Goal: Task Accomplishment & Management: Use online tool/utility

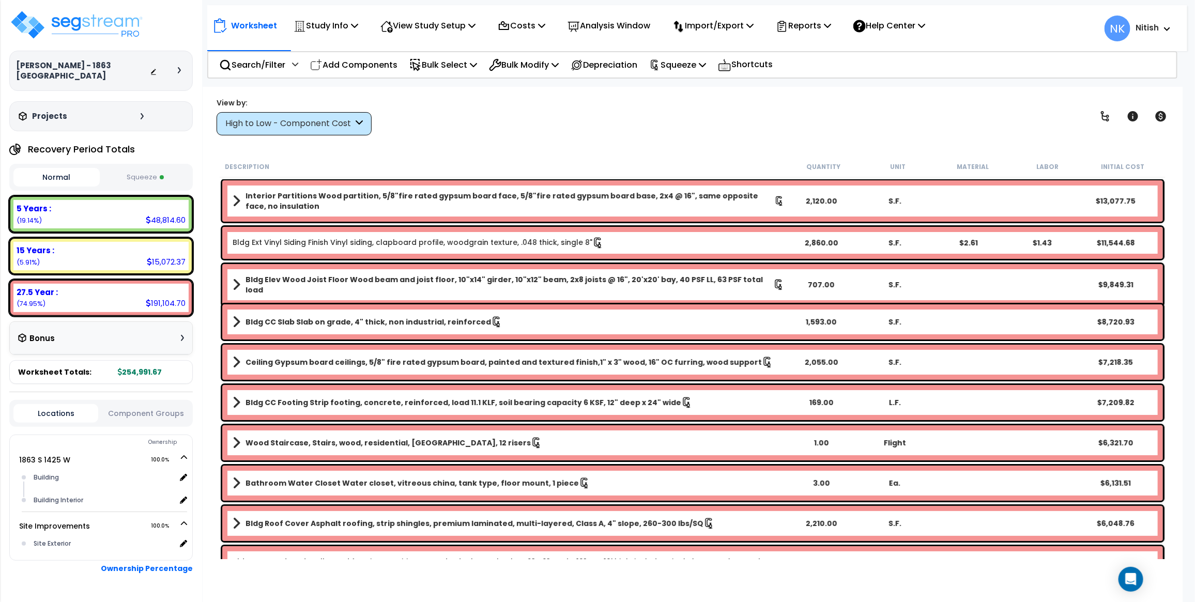
click at [179, 70] on icon at bounding box center [179, 70] width 3 height 6
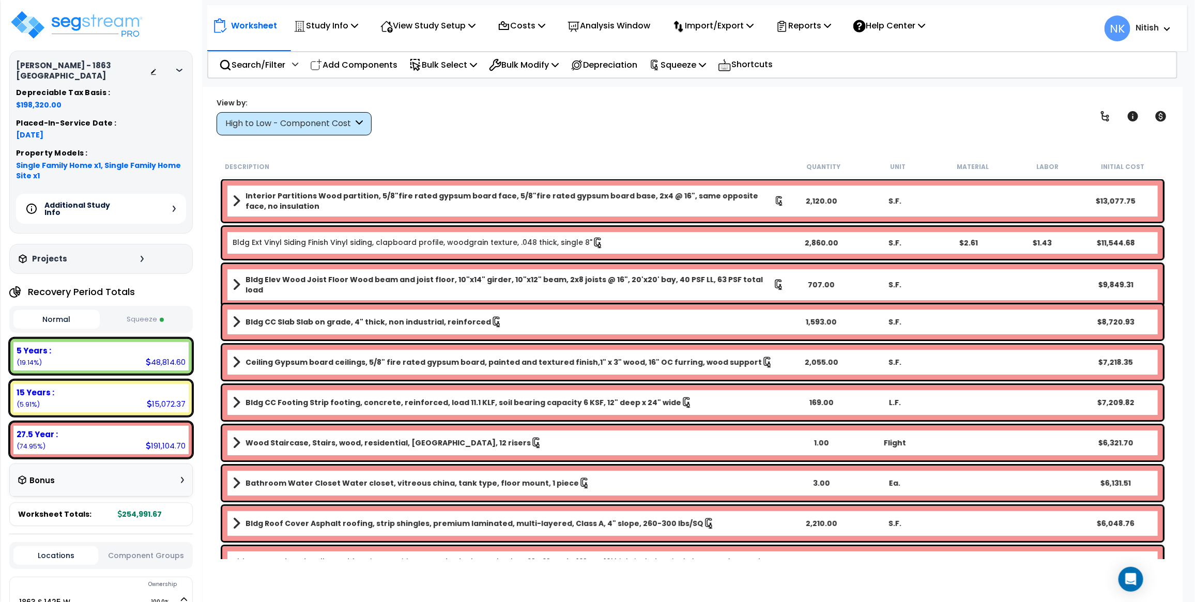
click at [169, 204] on div "Additional Study Info" at bounding box center [101, 209] width 170 height 30
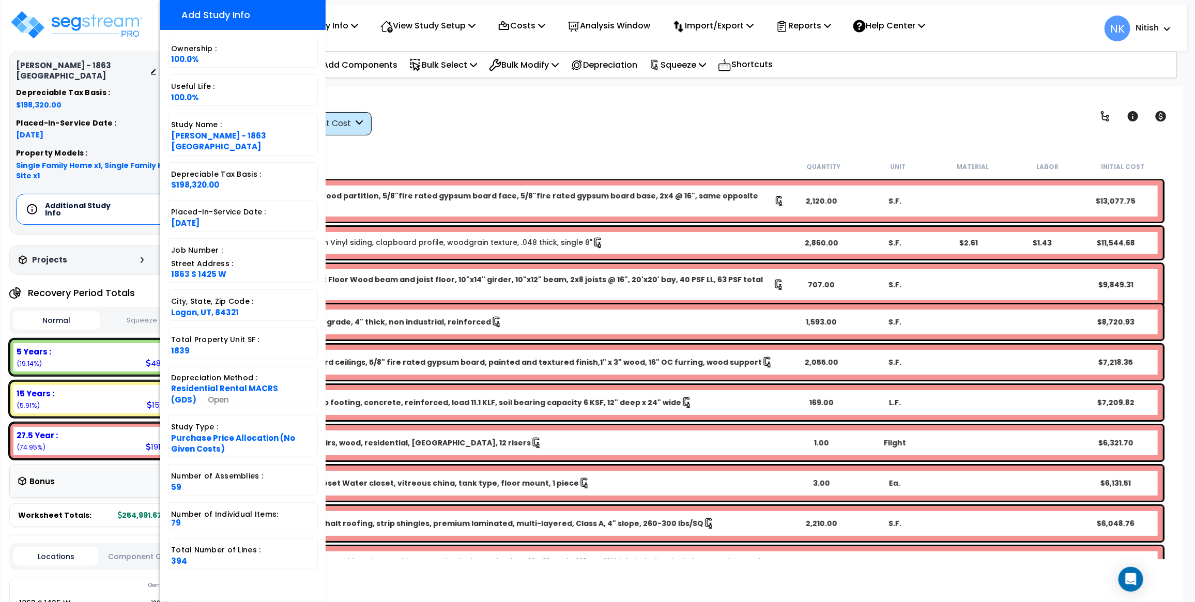
scroll to position [138, 0]
click at [438, 119] on div "View by: High to Low - Component Cost High to Low - Component Cost" at bounding box center [692, 116] width 959 height 38
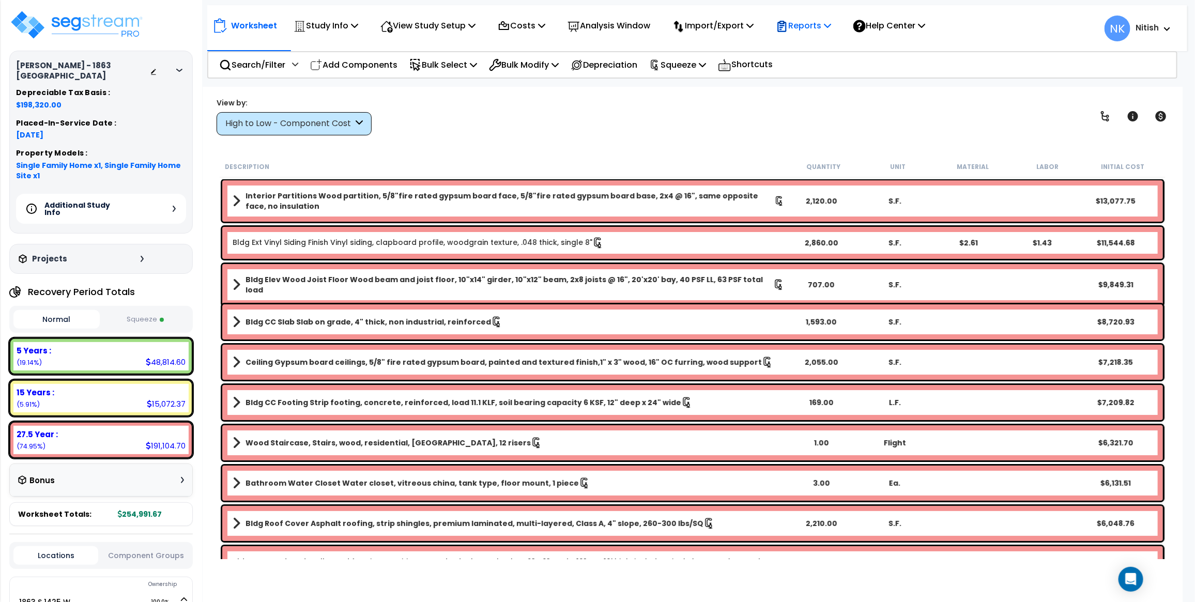
click at [819, 25] on p "Reports" at bounding box center [803, 26] width 55 height 14
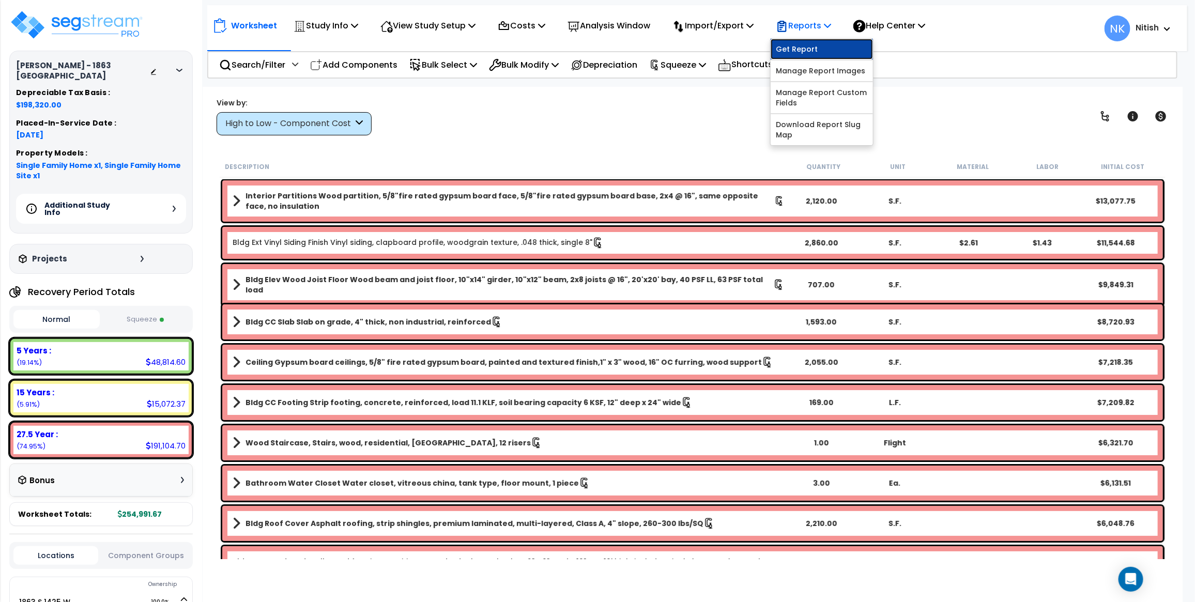
click at [818, 50] on link "Get Report" at bounding box center [821, 49] width 102 height 21
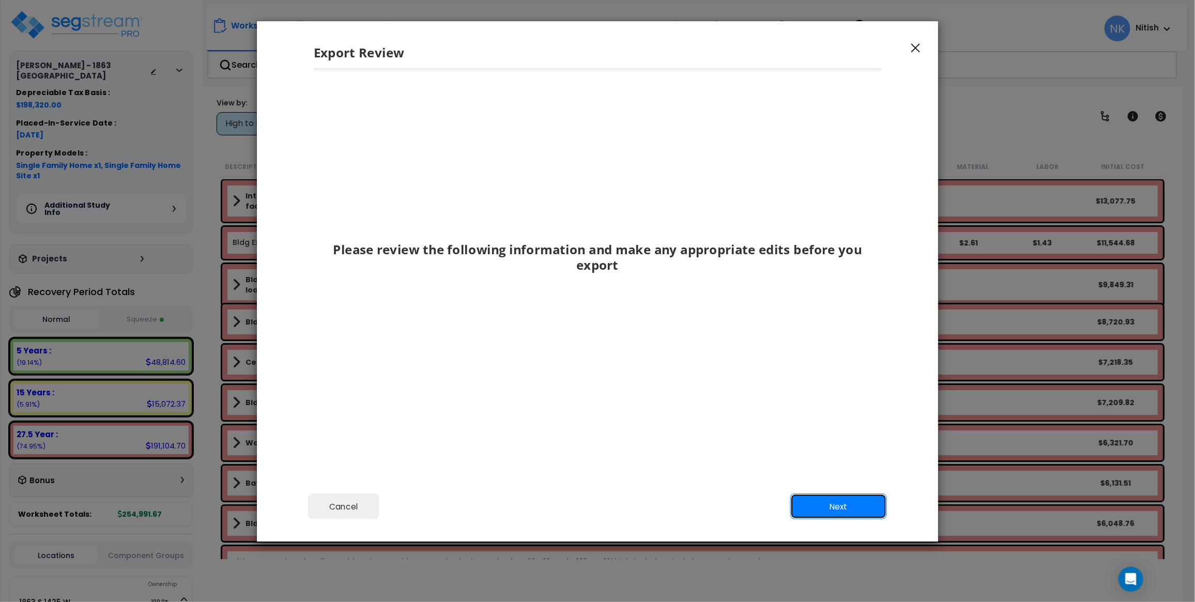
click at [829, 499] on button "Next" at bounding box center [838, 507] width 97 height 26
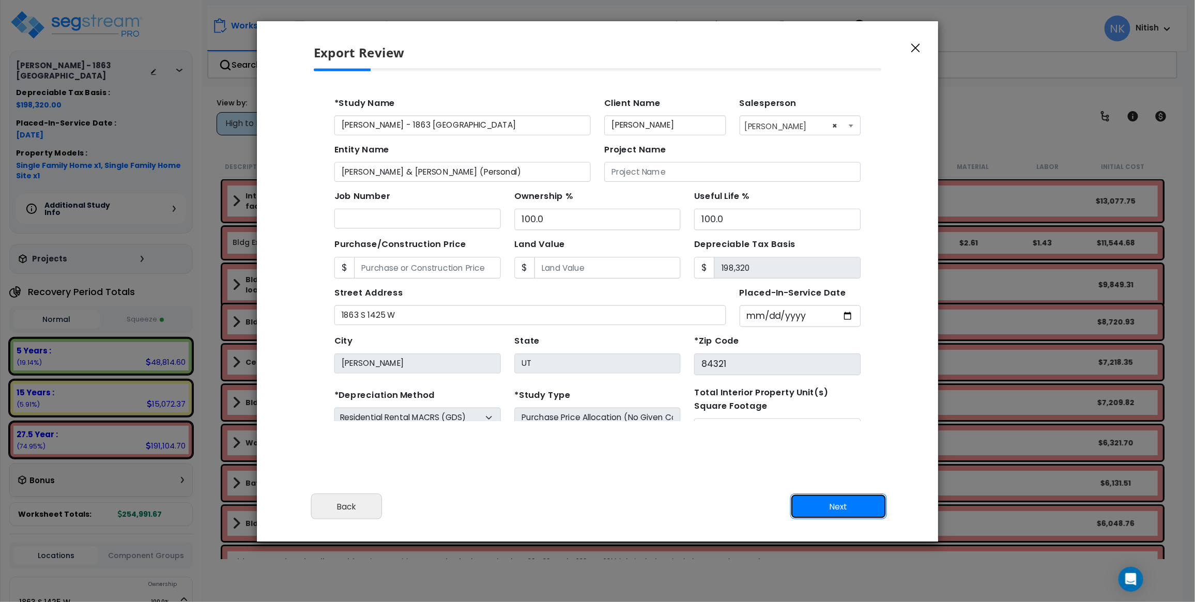
click at [828, 499] on button "Next" at bounding box center [838, 507] width 97 height 26
type input "29868"
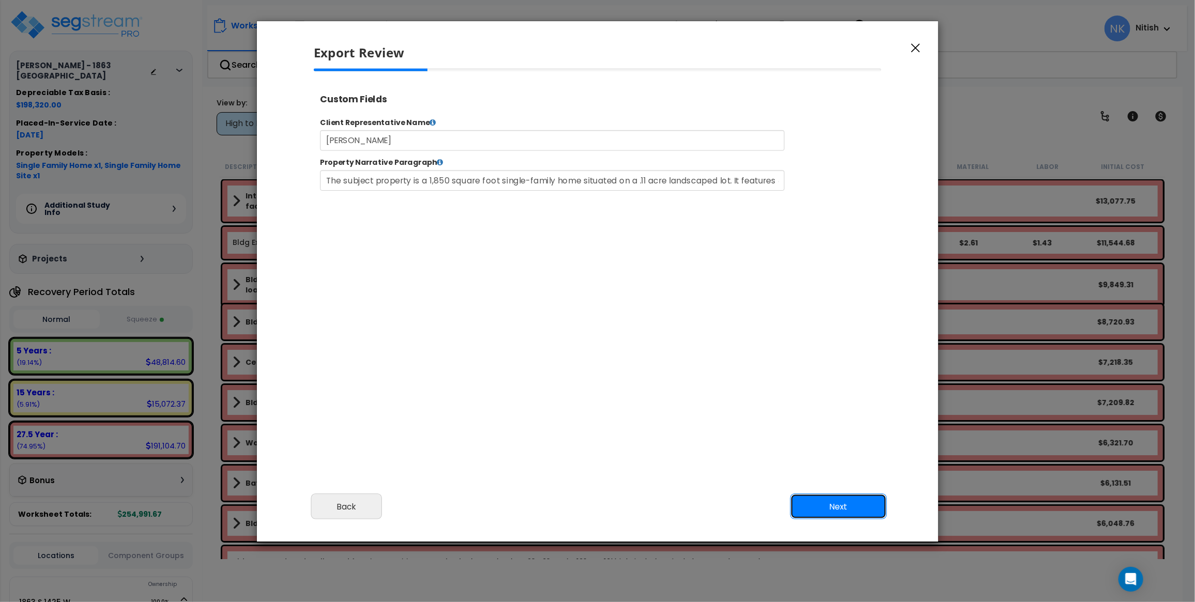
click at [823, 501] on button "Next" at bounding box center [838, 507] width 97 height 26
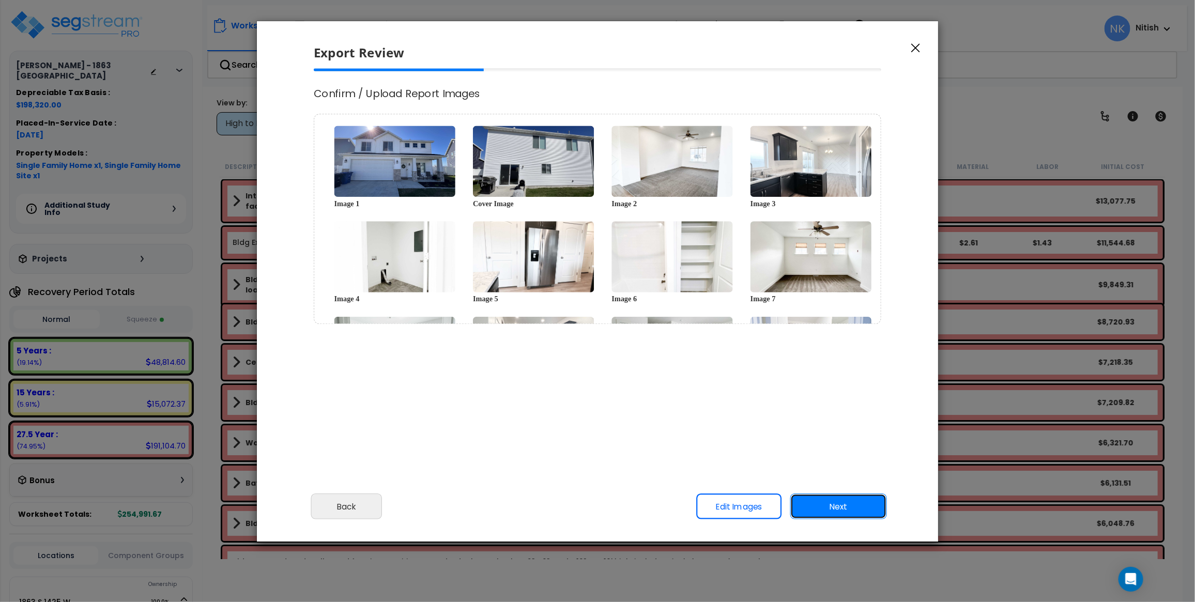
click at [820, 509] on button "Next" at bounding box center [838, 507] width 97 height 26
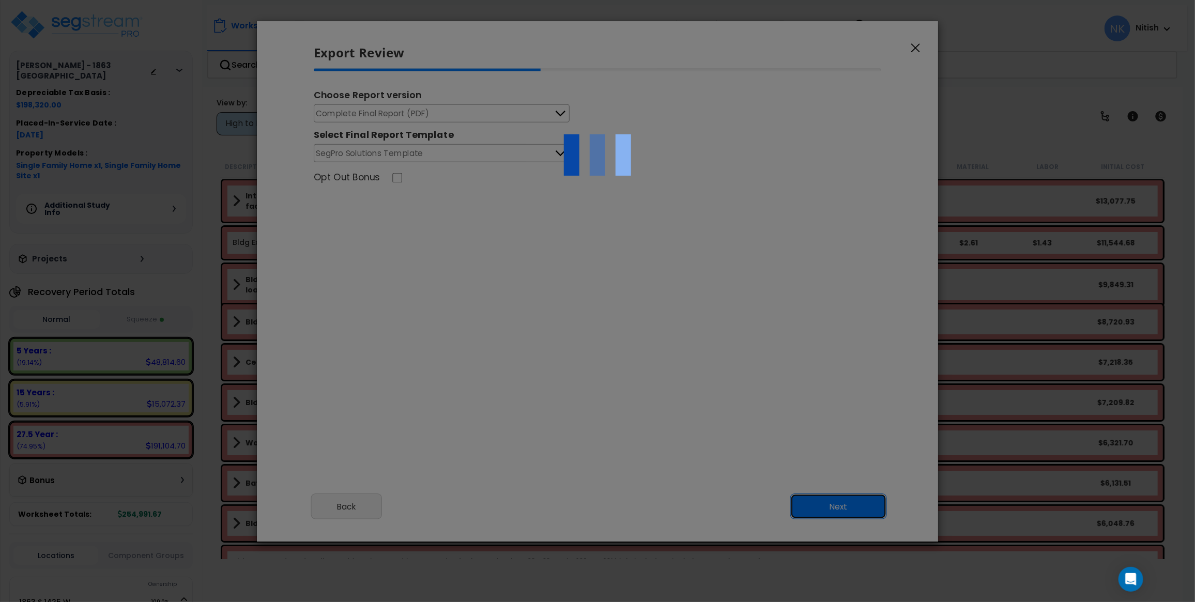
scroll to position [0, 0]
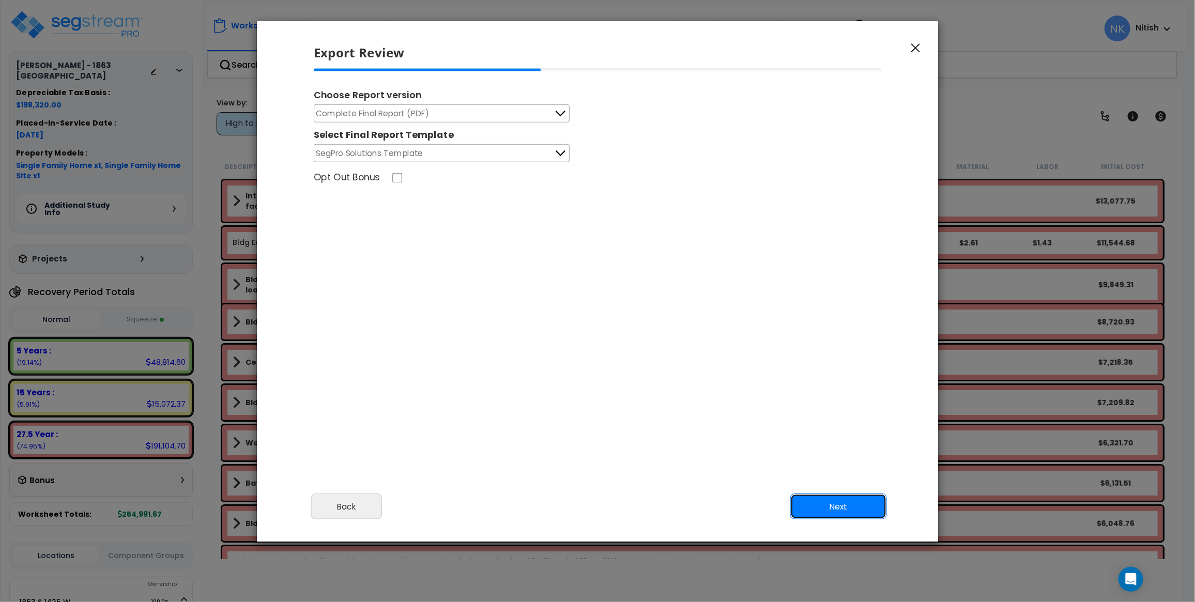
click at [842, 514] on button "Next" at bounding box center [838, 507] width 97 height 26
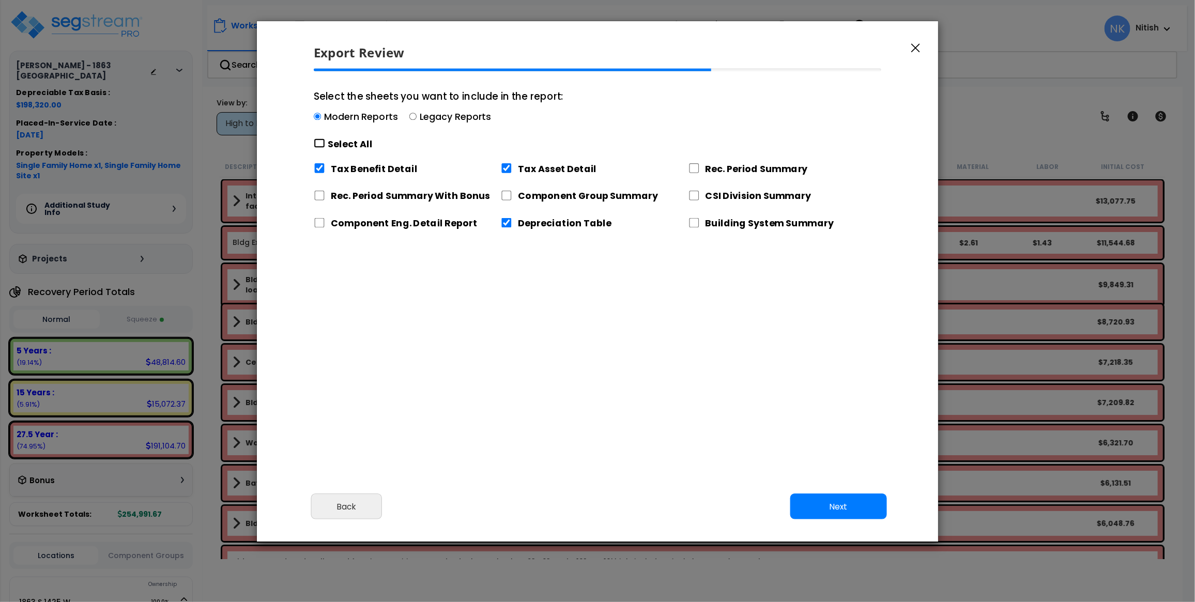
click at [316, 143] on input "Select the sheets you want to include in the report: Modern Reports Legacy Repo…" at bounding box center [319, 143] width 11 height 10
checkbox input "true"
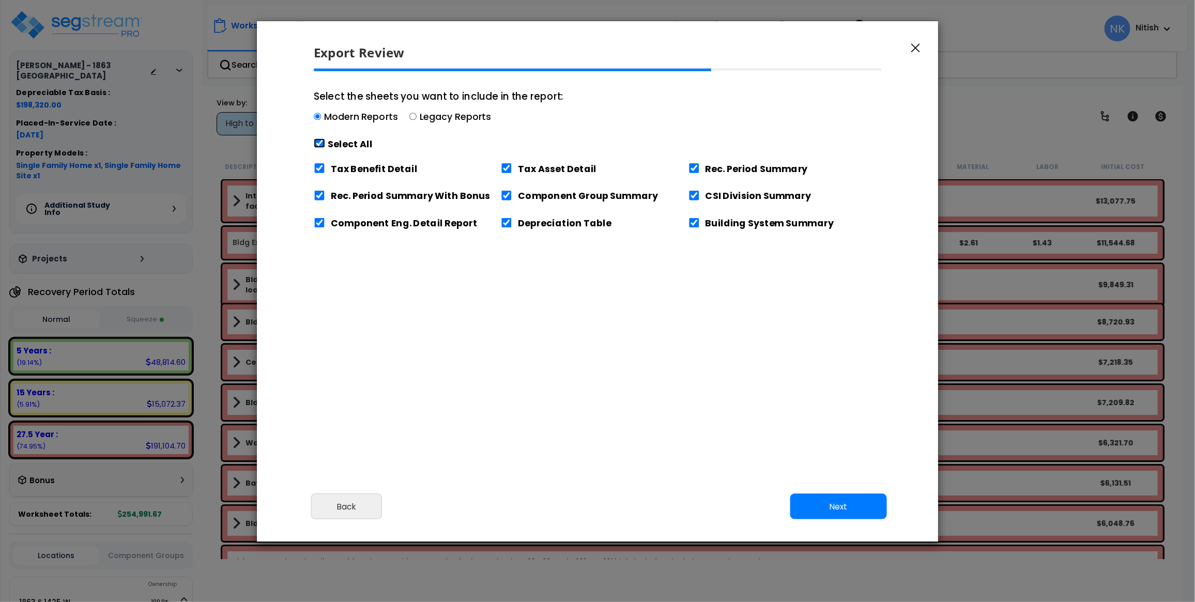
checkbox input "true"
click at [843, 512] on button "Next" at bounding box center [838, 507] width 97 height 26
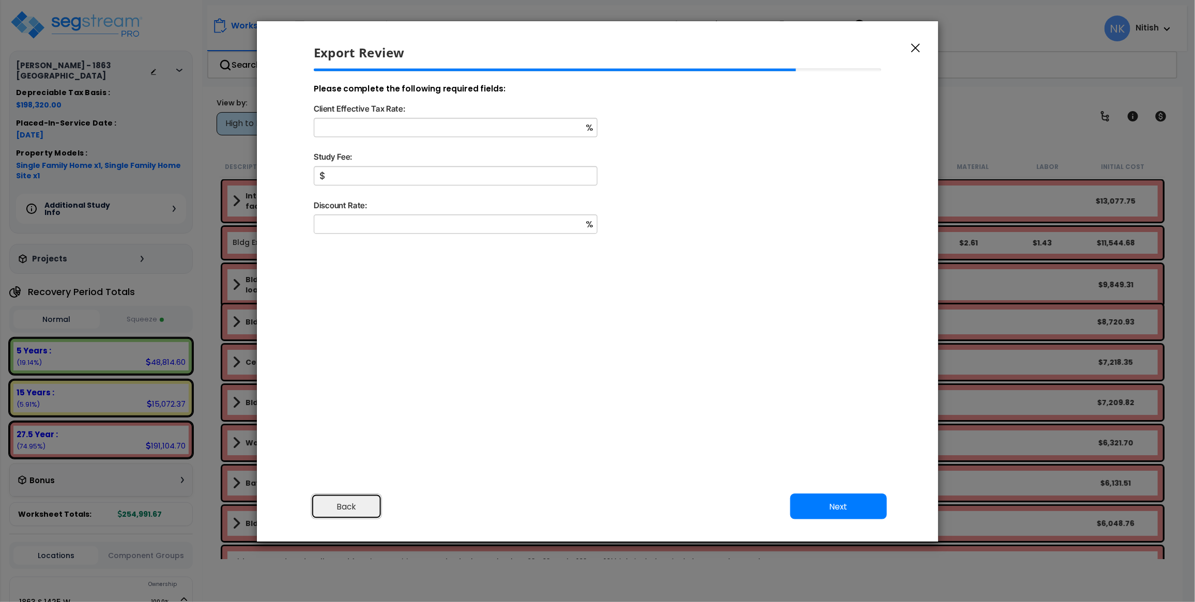
click at [353, 507] on button "Back" at bounding box center [346, 507] width 71 height 26
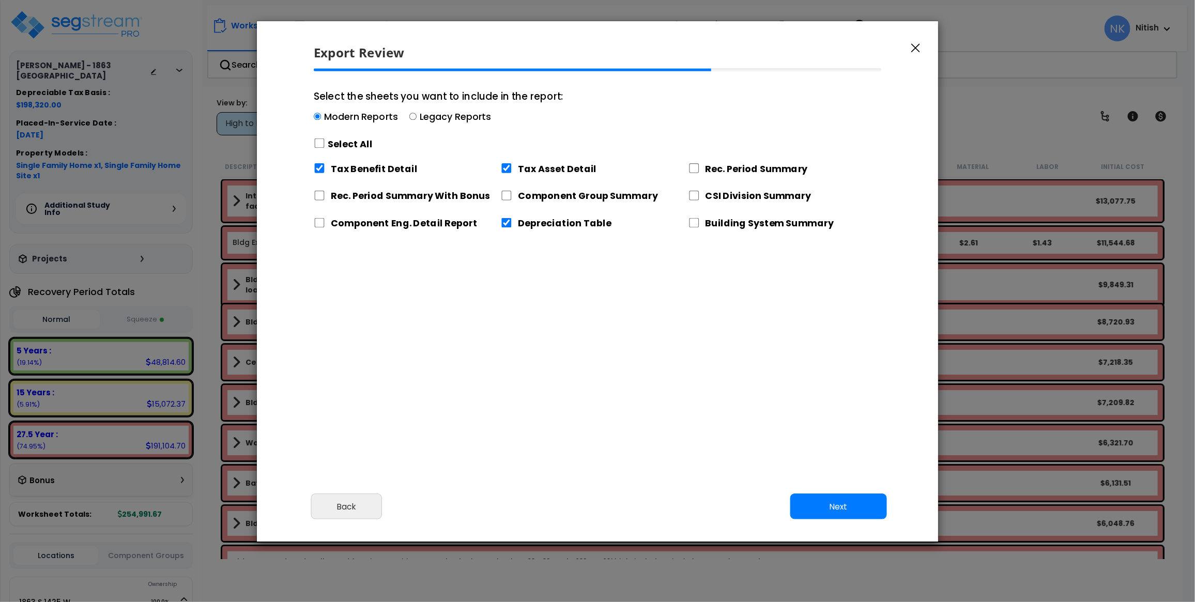
type input "29,868.0"
select select "2024"
click at [319, 138] on input "Select the sheets you want to include in the report: Modern Reports Legacy Repo…" at bounding box center [319, 143] width 11 height 10
checkbox input "true"
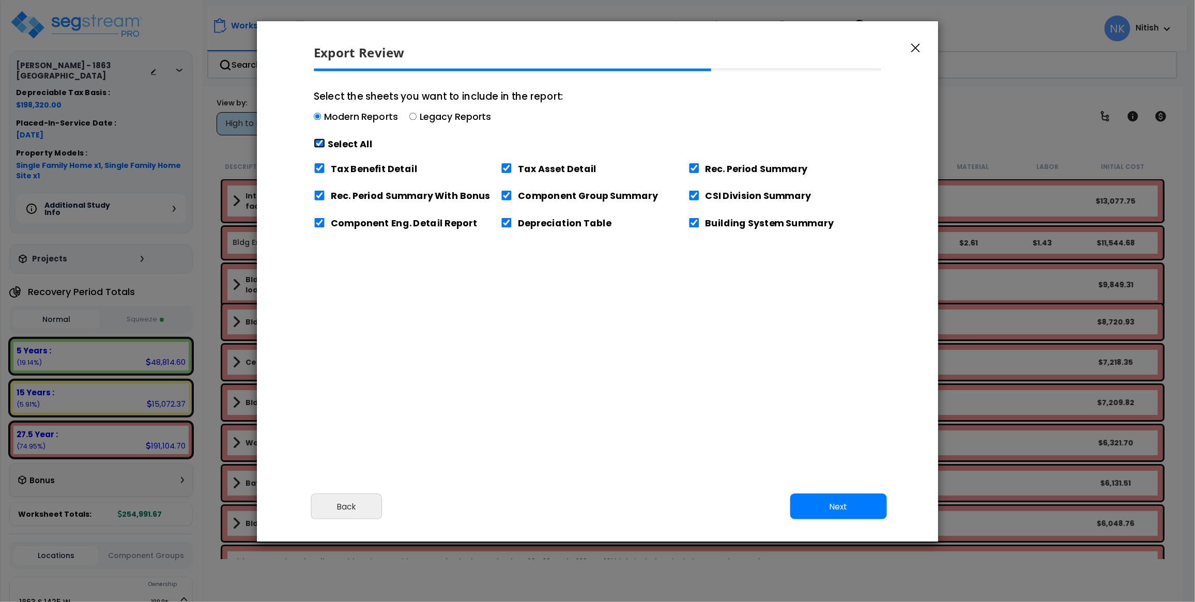
checkbox input "true"
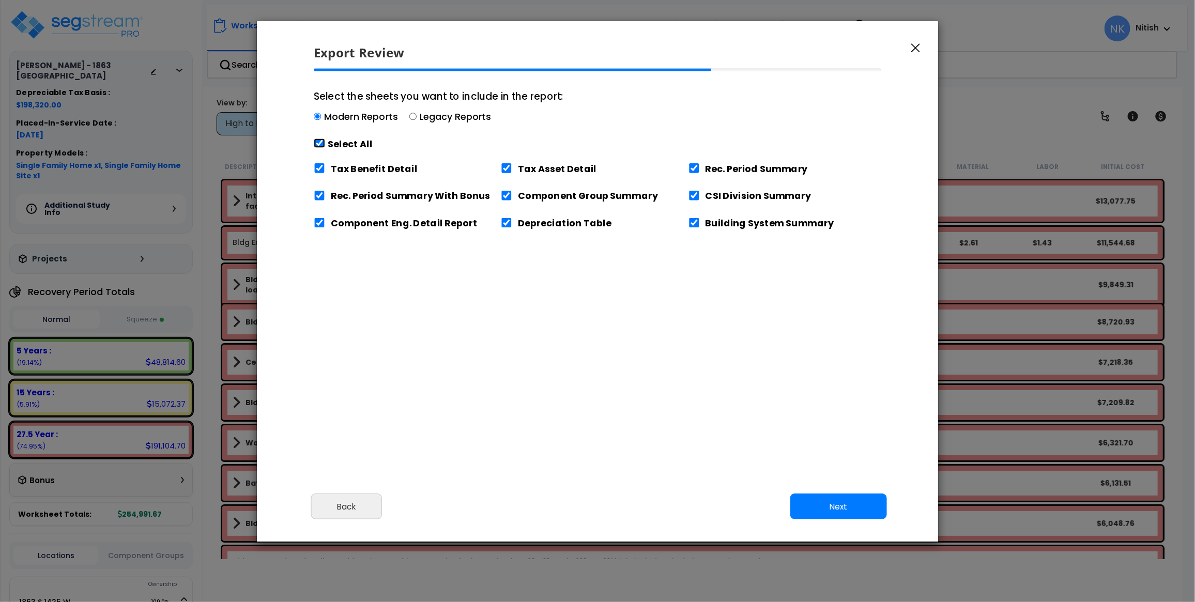
scroll to position [440, 27]
click at [319, 173] on input "Tax Benefit Detail" at bounding box center [319, 168] width 11 height 10
checkbox input "false"
click at [842, 505] on button "Next" at bounding box center [838, 507] width 97 height 26
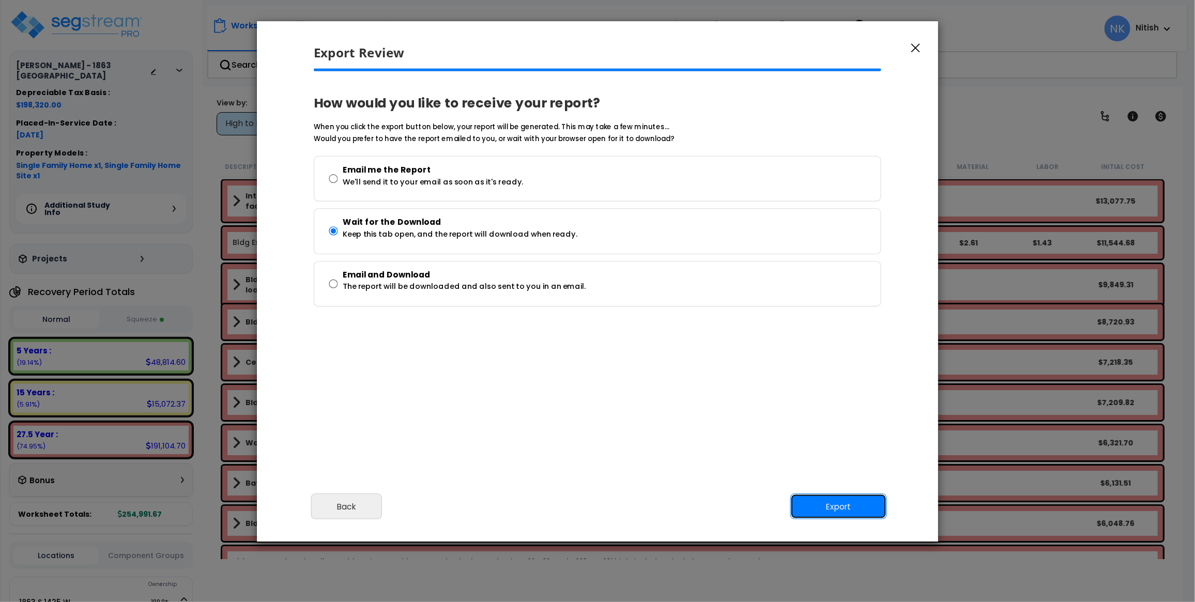
click at [830, 500] on button "Export" at bounding box center [838, 507] width 97 height 26
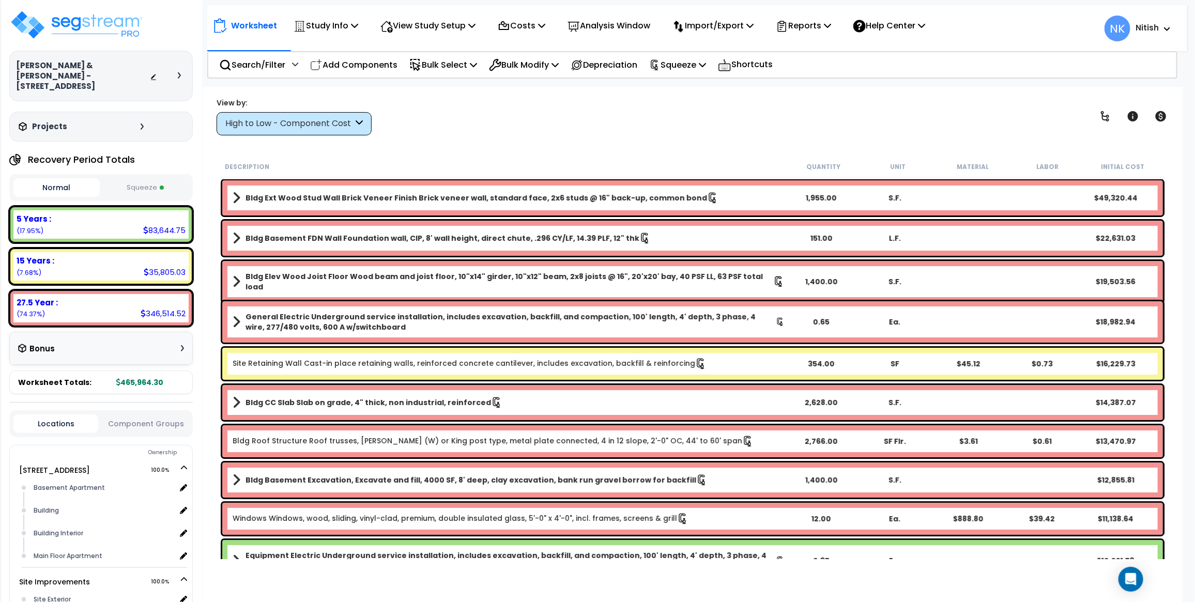
click at [181, 73] on div at bounding box center [168, 76] width 36 height 10
click at [179, 72] on icon at bounding box center [179, 75] width 3 height 6
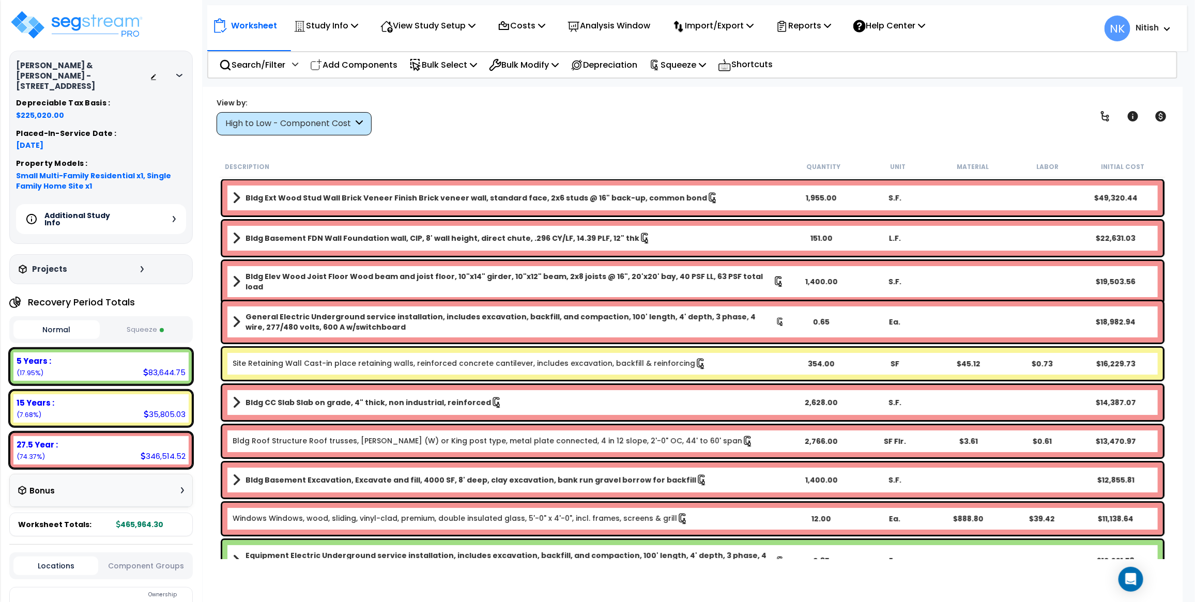
click at [171, 209] on div "Additional Study Info" at bounding box center [101, 219] width 170 height 30
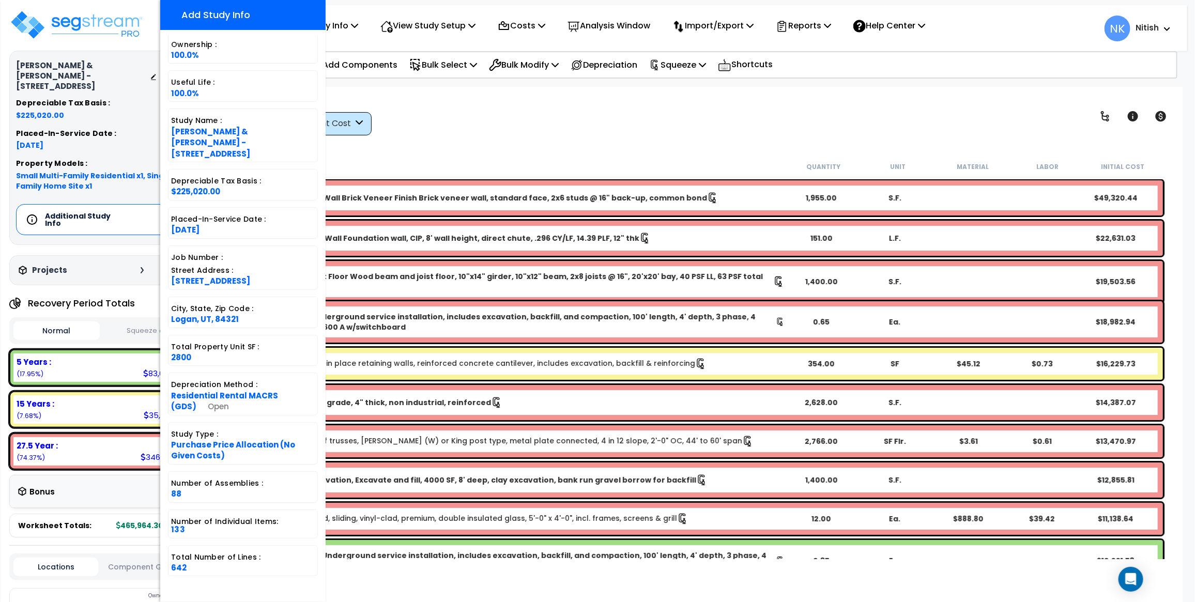
scroll to position [42, 0]
click at [425, 134] on div "View by: High to Low - Component Cost High to Low - Component Cost" at bounding box center [692, 116] width 959 height 38
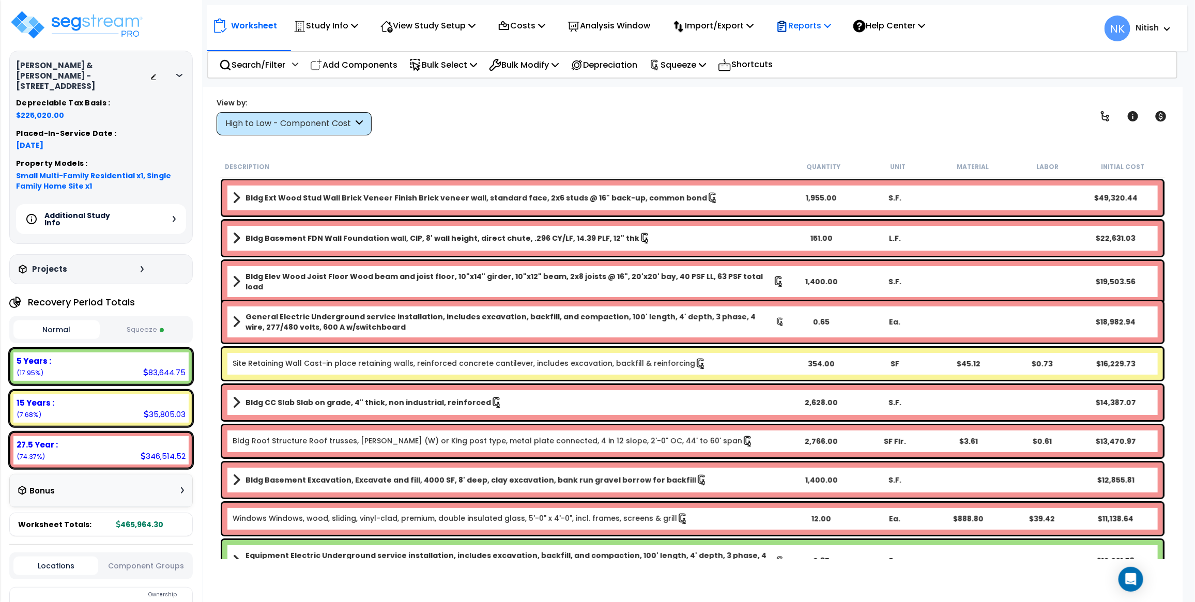
click at [807, 23] on p "Reports" at bounding box center [803, 26] width 55 height 14
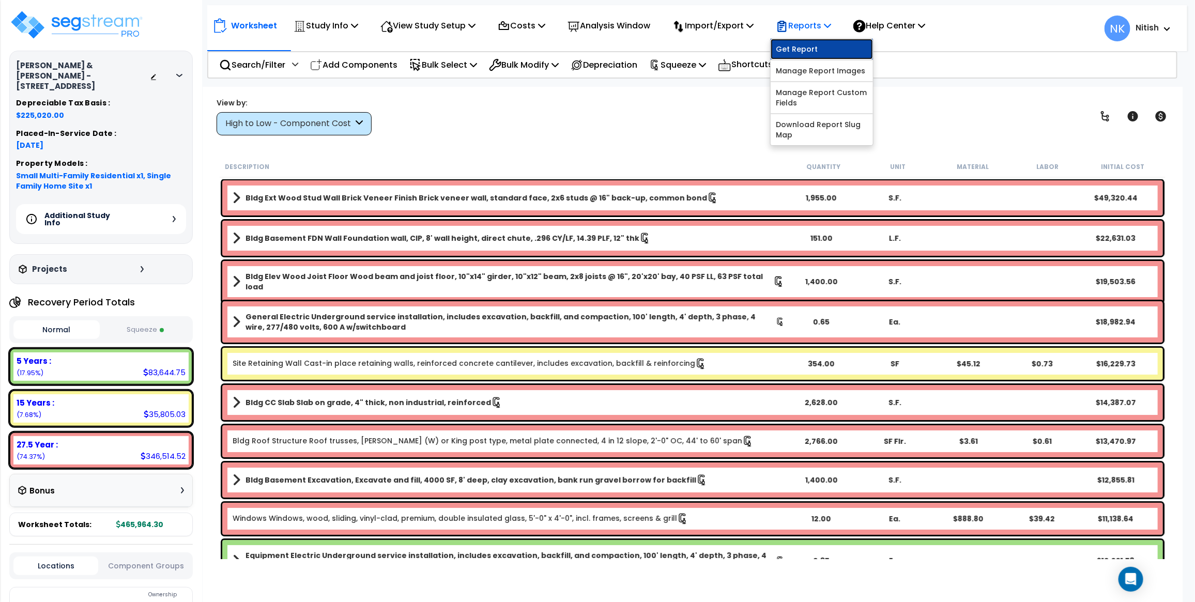
click at [811, 41] on link "Get Report" at bounding box center [821, 49] width 102 height 21
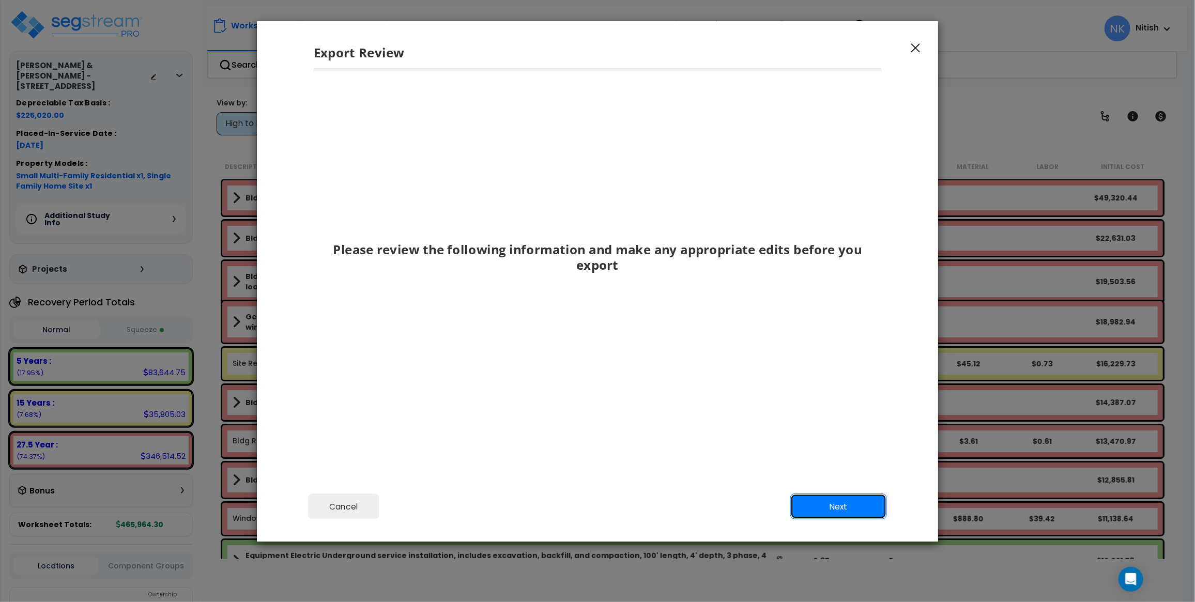
click at [819, 502] on button "Next" at bounding box center [838, 507] width 97 height 26
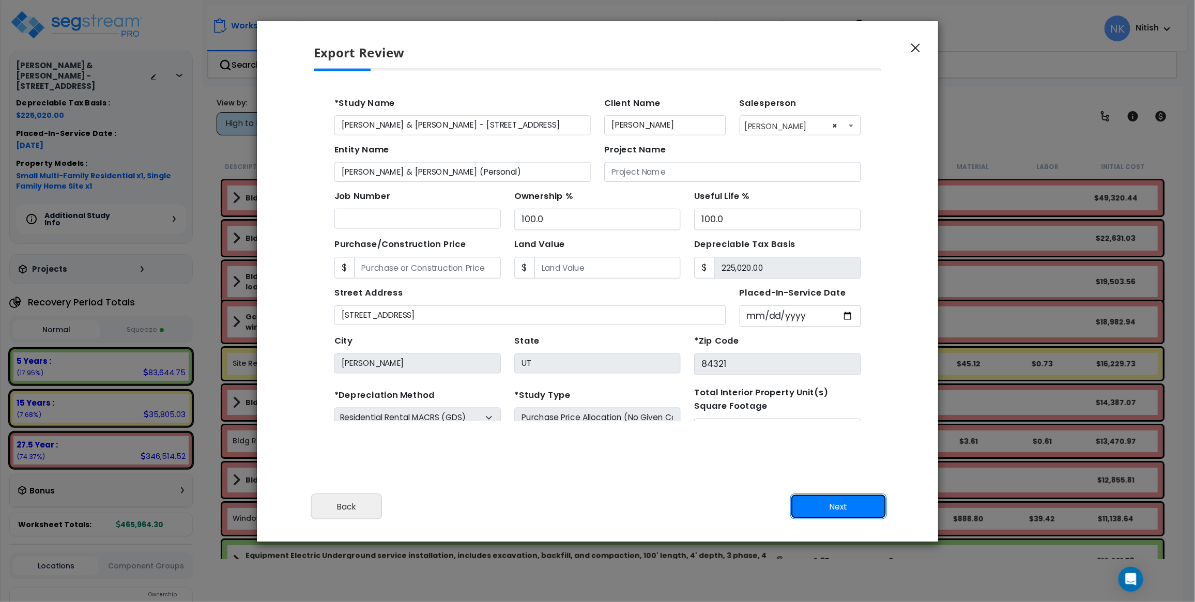
click at [819, 502] on button "Next" at bounding box center [838, 507] width 97 height 26
type input "34396"
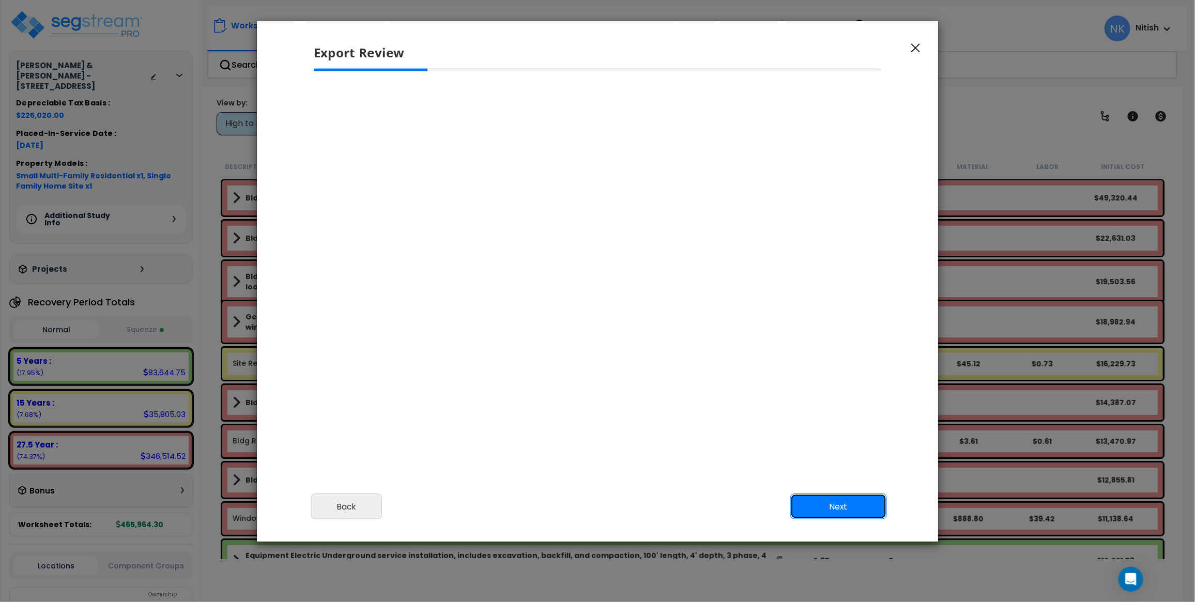
click at [822, 509] on button "Next" at bounding box center [838, 507] width 97 height 26
select select "2024"
click at [351, 505] on button "Back" at bounding box center [346, 507] width 71 height 26
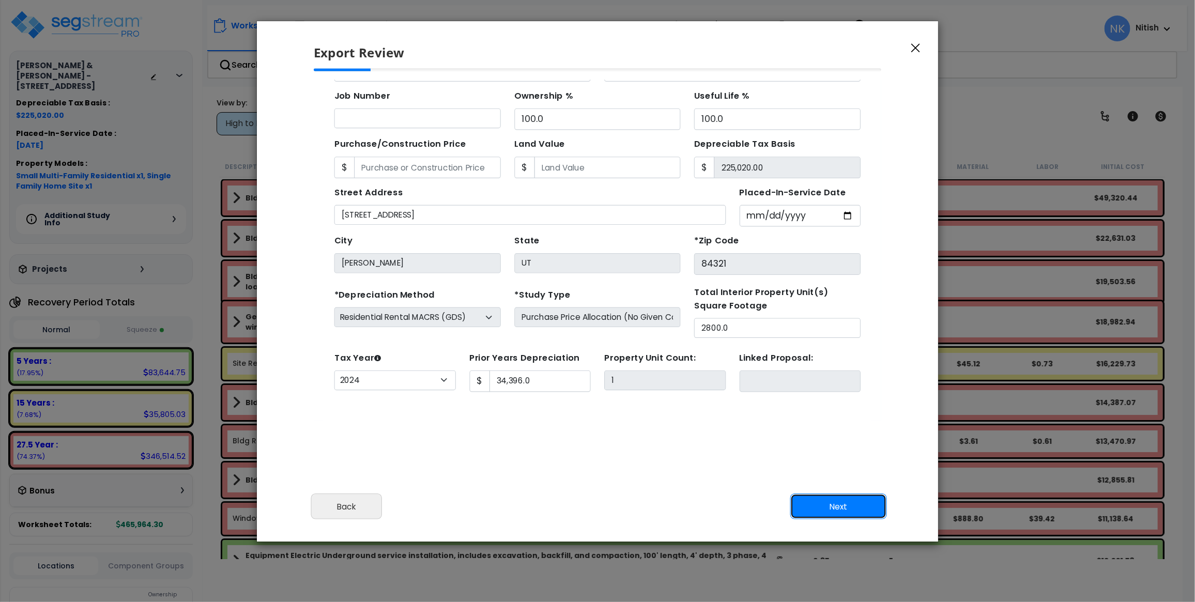
click at [815, 506] on button "Next" at bounding box center [838, 507] width 97 height 26
type input "34396"
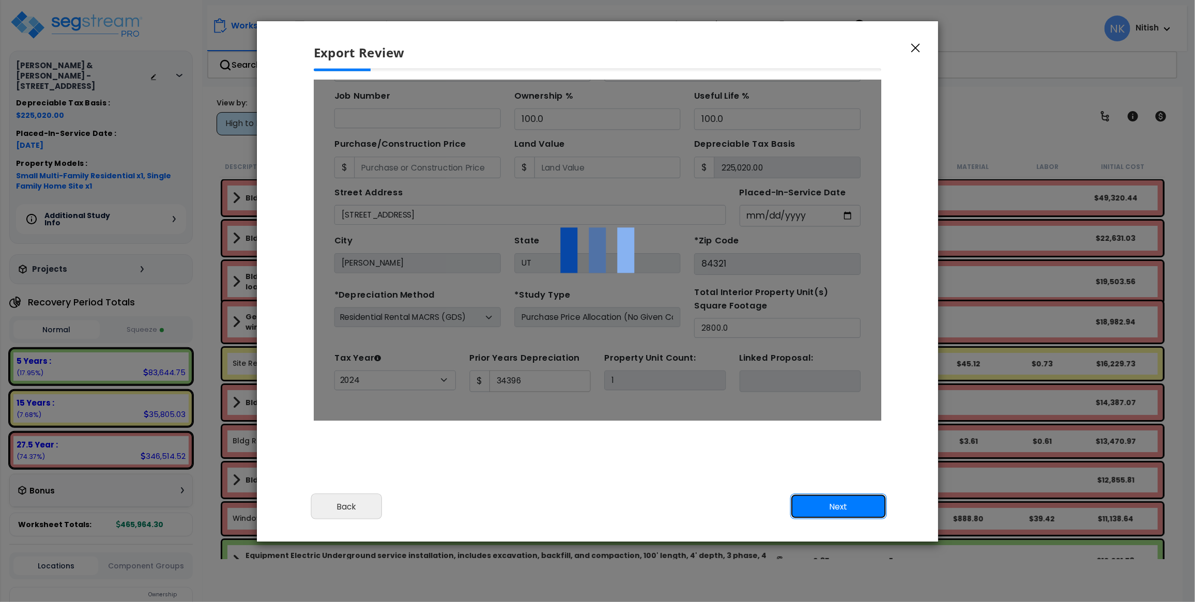
scroll to position [0, 0]
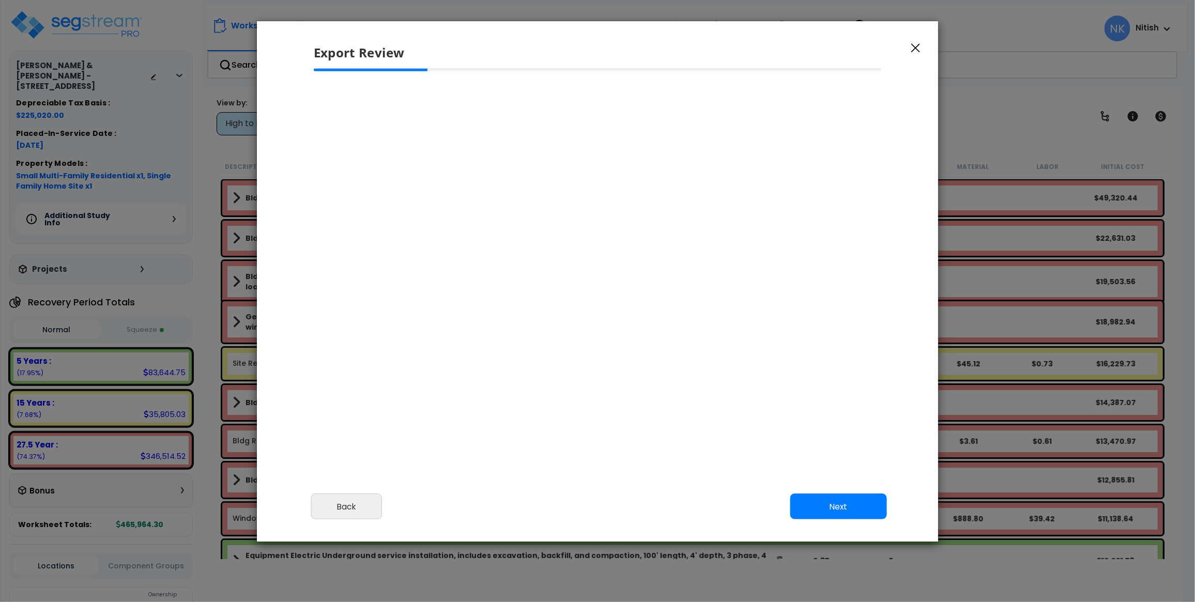
click at [918, 48] on icon "button" at bounding box center [915, 47] width 9 height 9
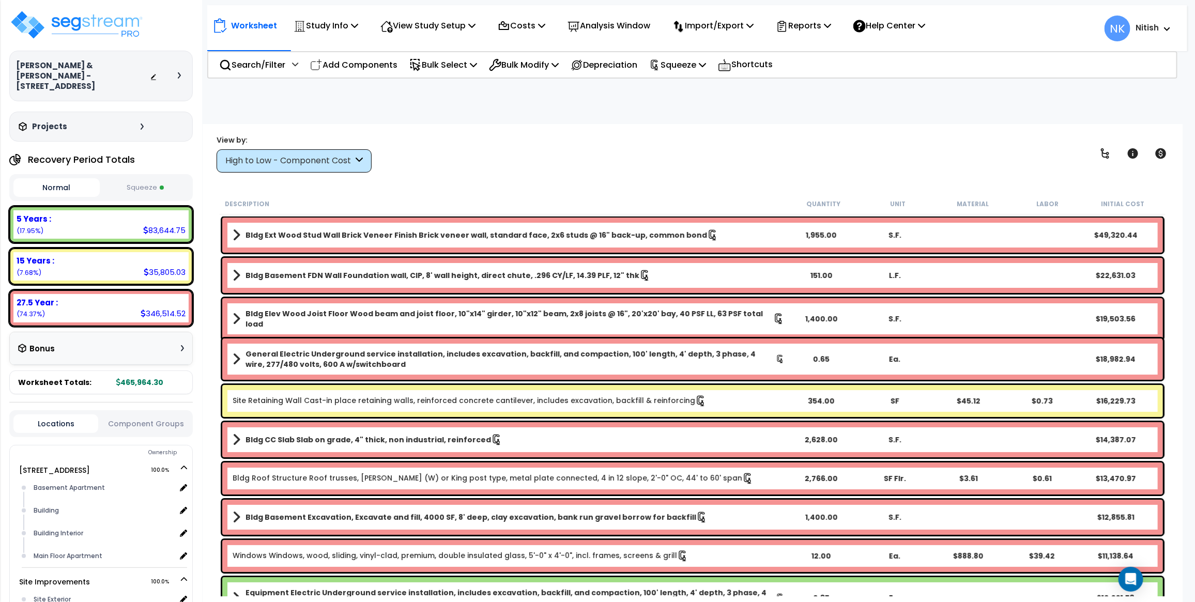
scroll to position [2, 0]
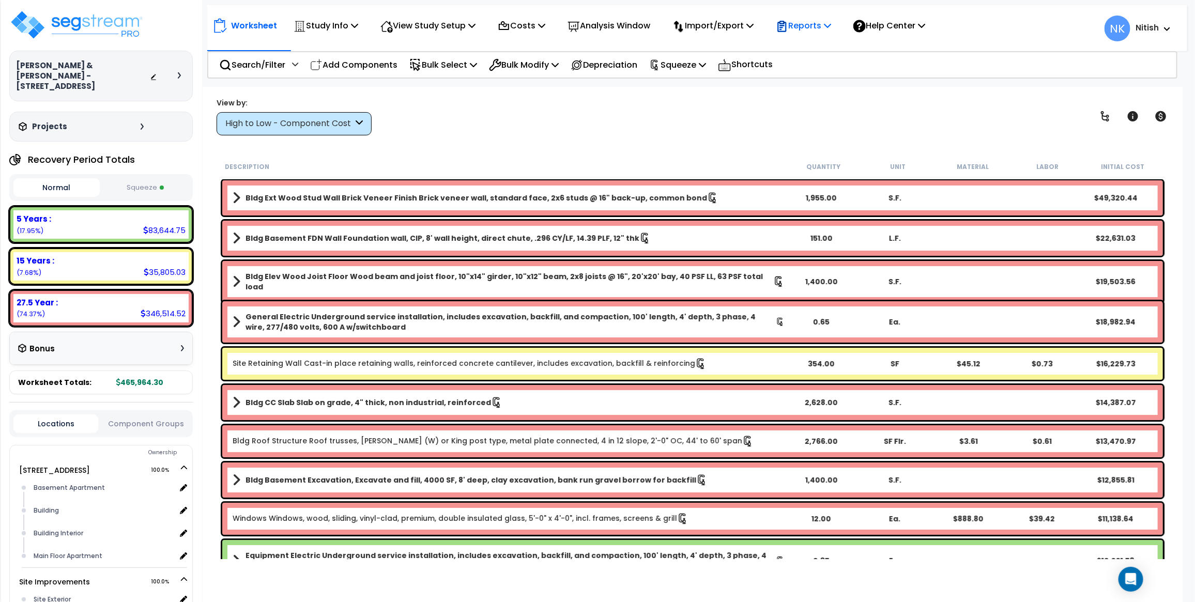
click at [815, 22] on p "Reports" at bounding box center [803, 26] width 55 height 14
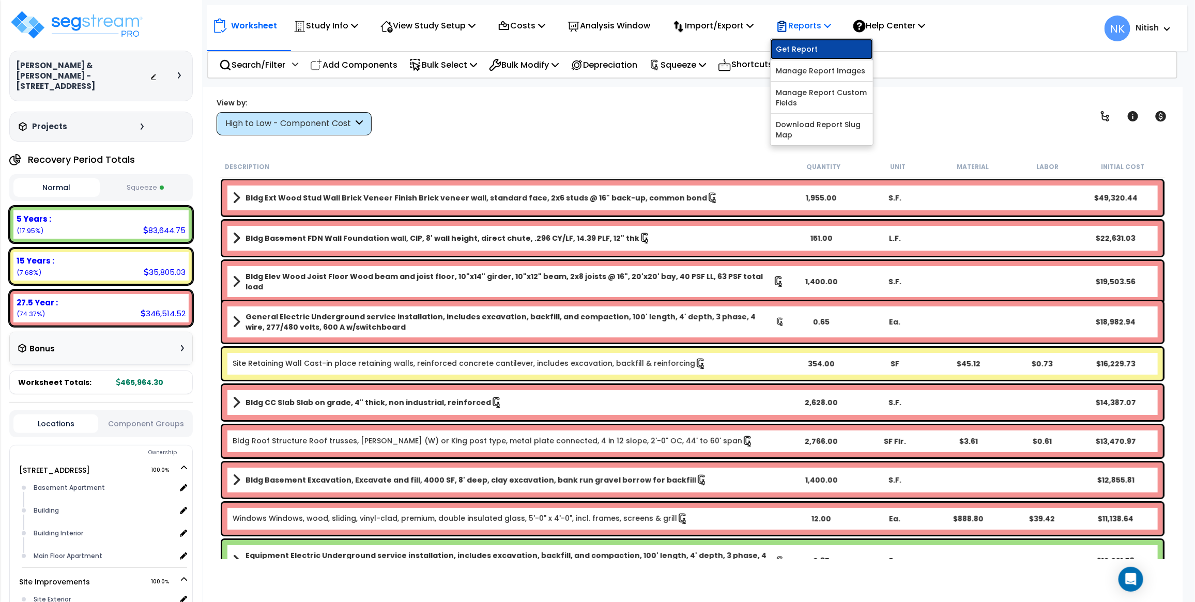
click at [827, 44] on link "Get Report" at bounding box center [821, 49] width 102 height 21
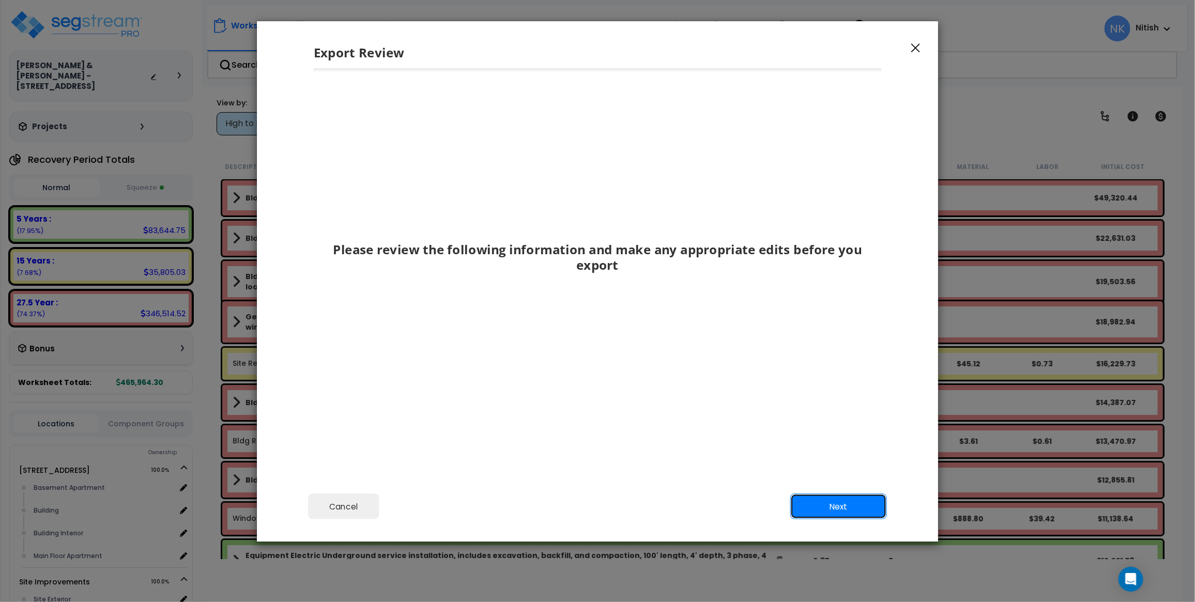
click at [817, 499] on button "Next" at bounding box center [838, 507] width 97 height 26
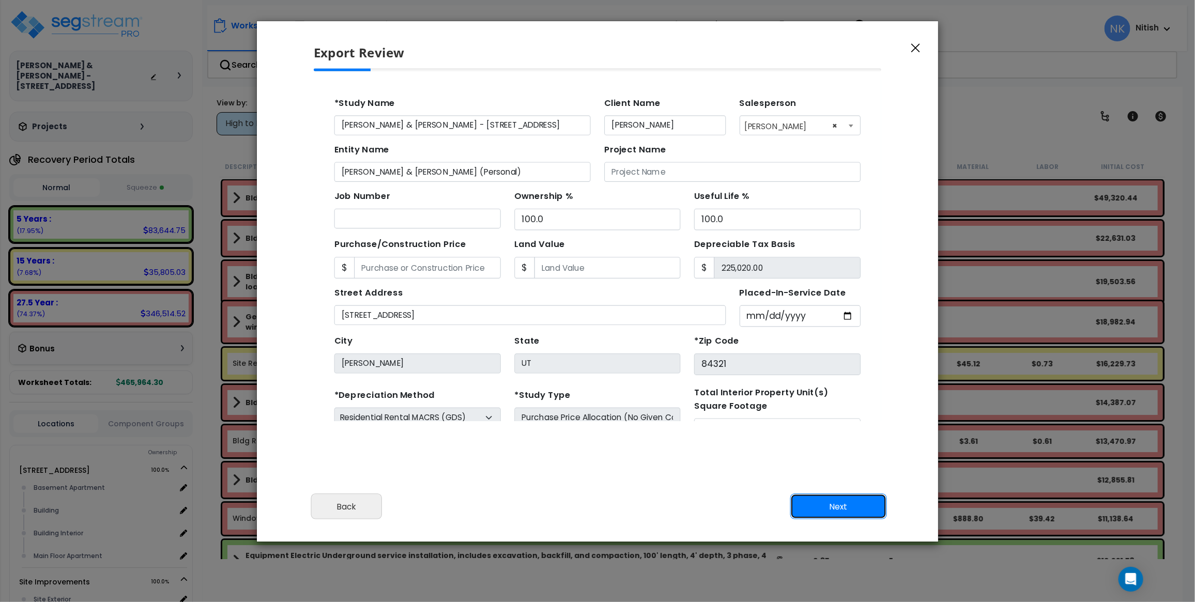
click at [817, 499] on button "Next" at bounding box center [838, 507] width 97 height 26
type input "34396"
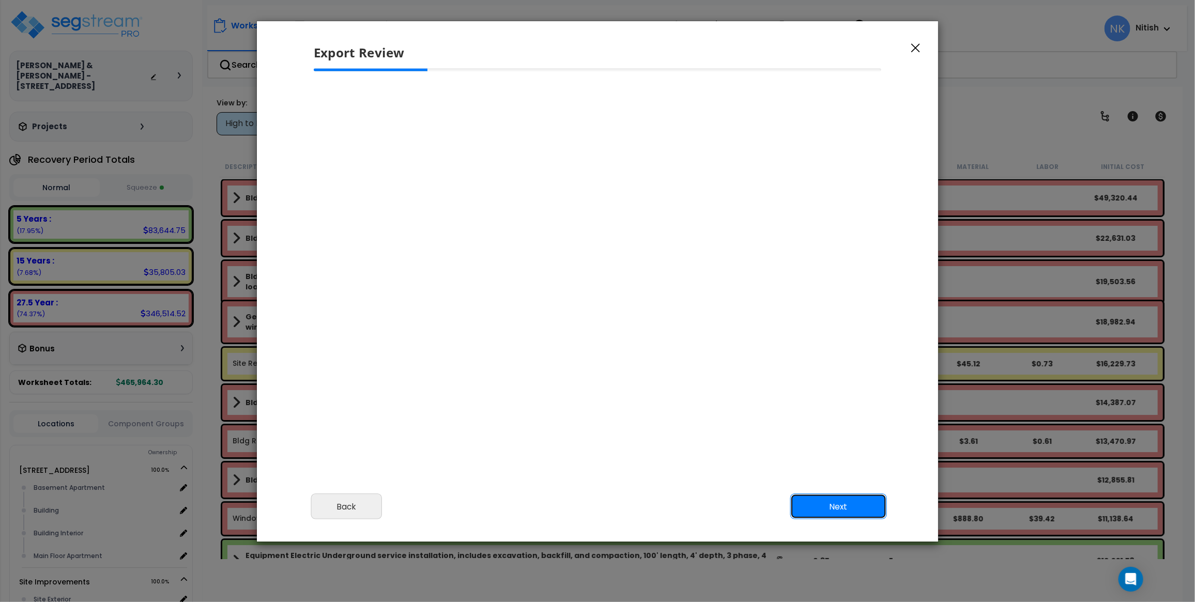
click at [817, 503] on button "Next" at bounding box center [838, 507] width 97 height 26
type input "34,396.0"
select select "2024"
click at [817, 503] on button "Next" at bounding box center [838, 507] width 97 height 26
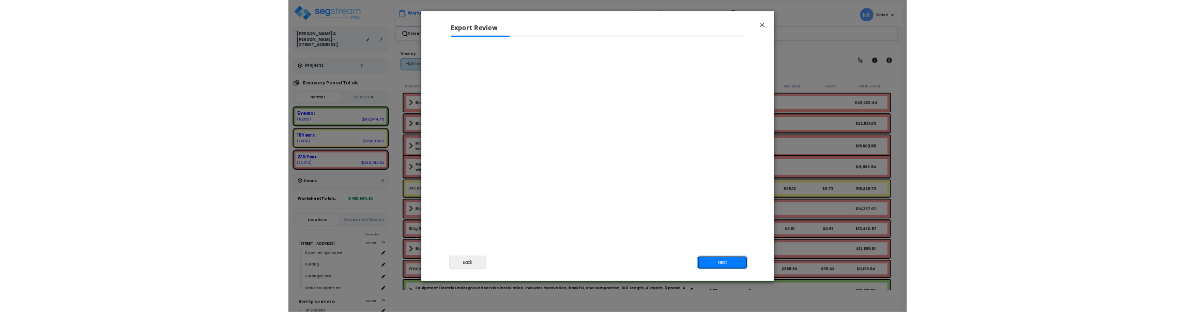
scroll to position [440, 27]
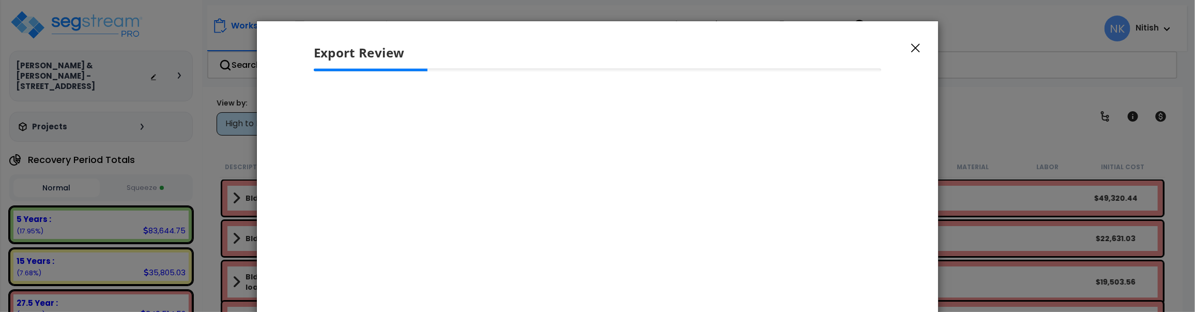
click at [916, 47] on icon "button" at bounding box center [915, 48] width 9 height 9
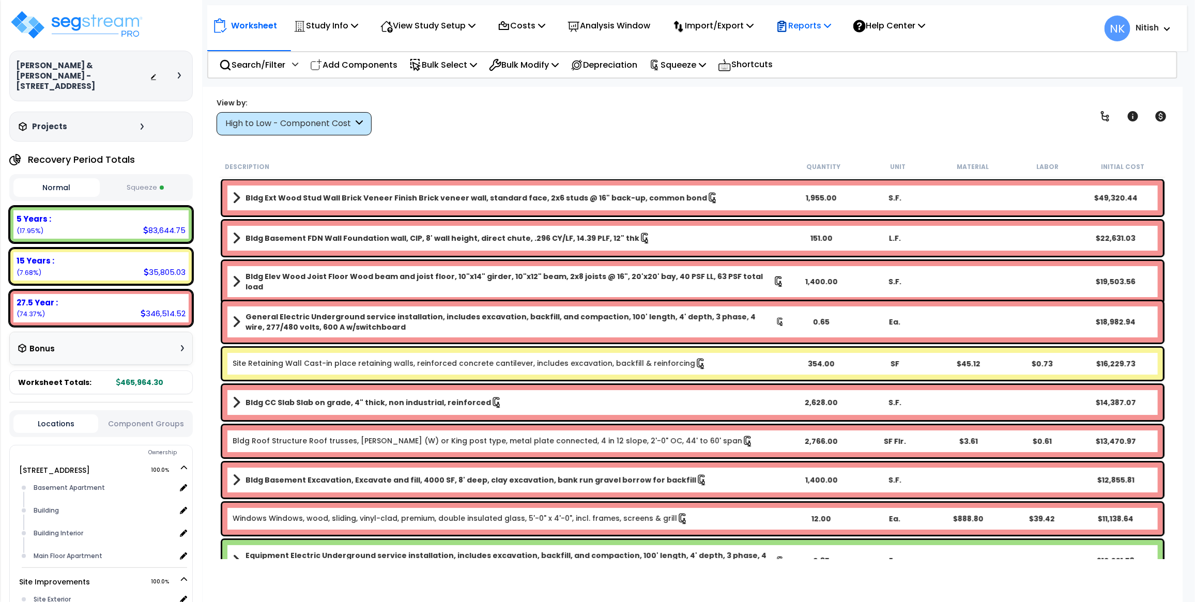
click at [812, 26] on p "Reports" at bounding box center [803, 26] width 55 height 14
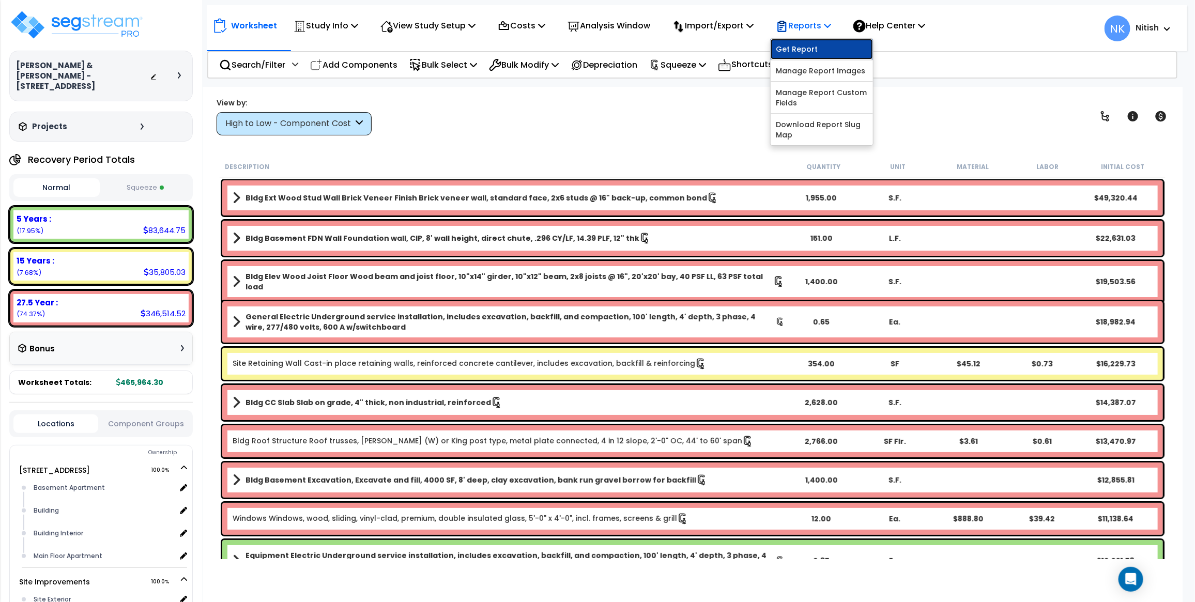
click at [800, 45] on link "Get Report" at bounding box center [821, 49] width 102 height 21
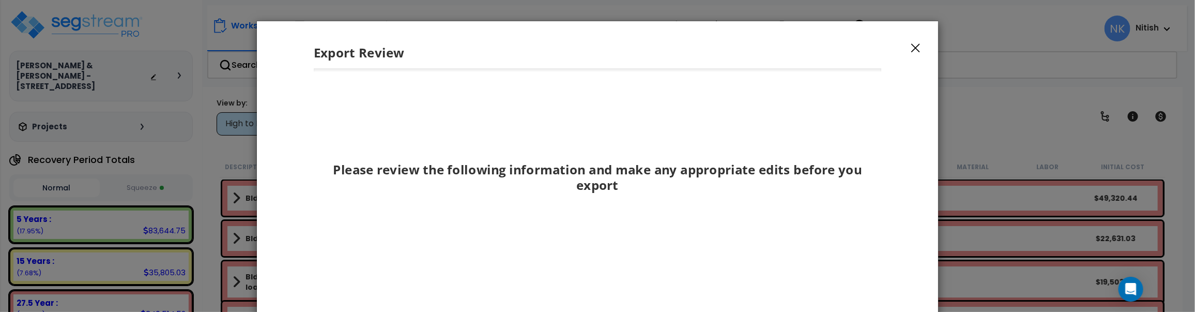
scroll to position [189, 0]
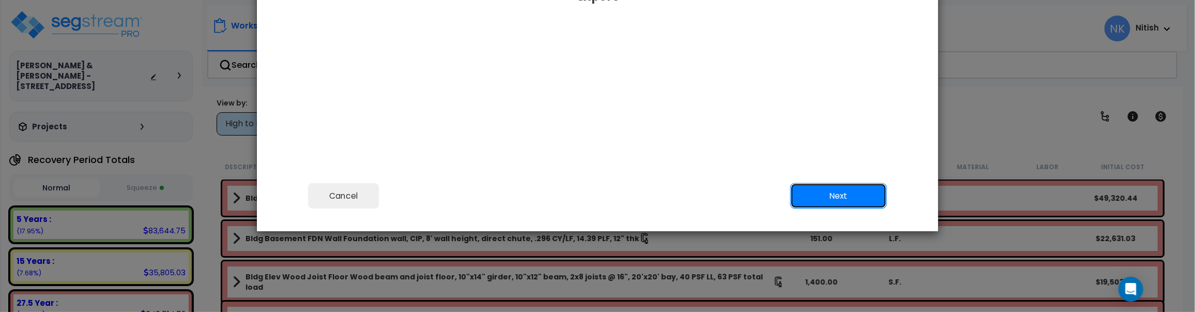
click at [832, 188] on button "Next" at bounding box center [838, 196] width 97 height 26
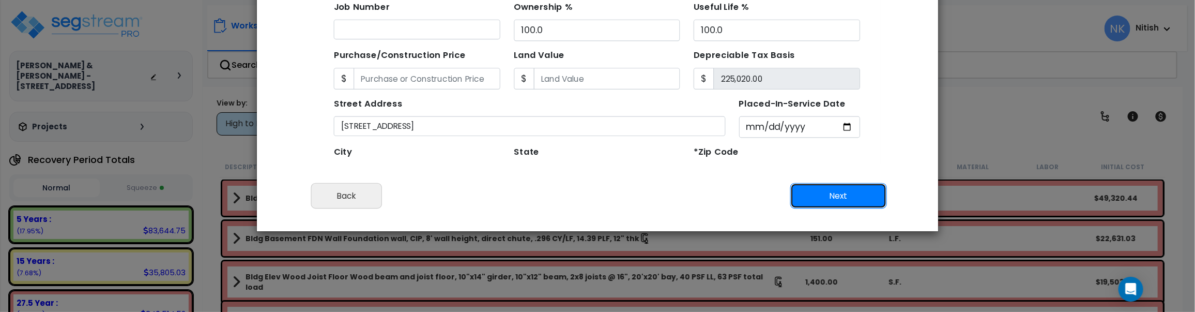
click at [833, 199] on button "Next" at bounding box center [838, 196] width 97 height 26
type input "34396"
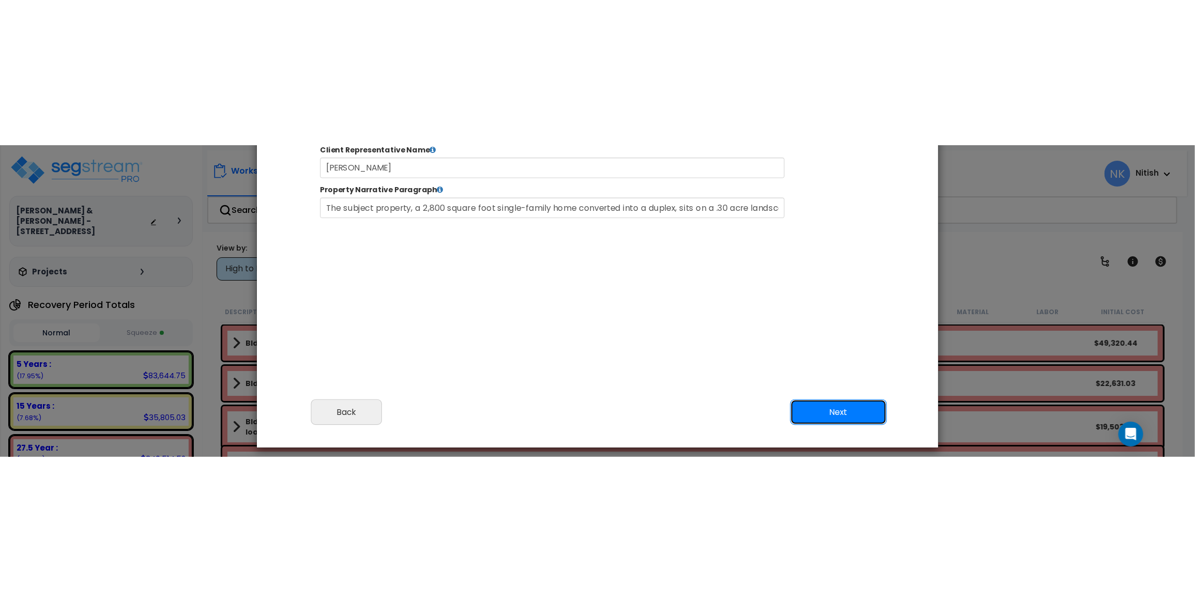
scroll to position [0, 0]
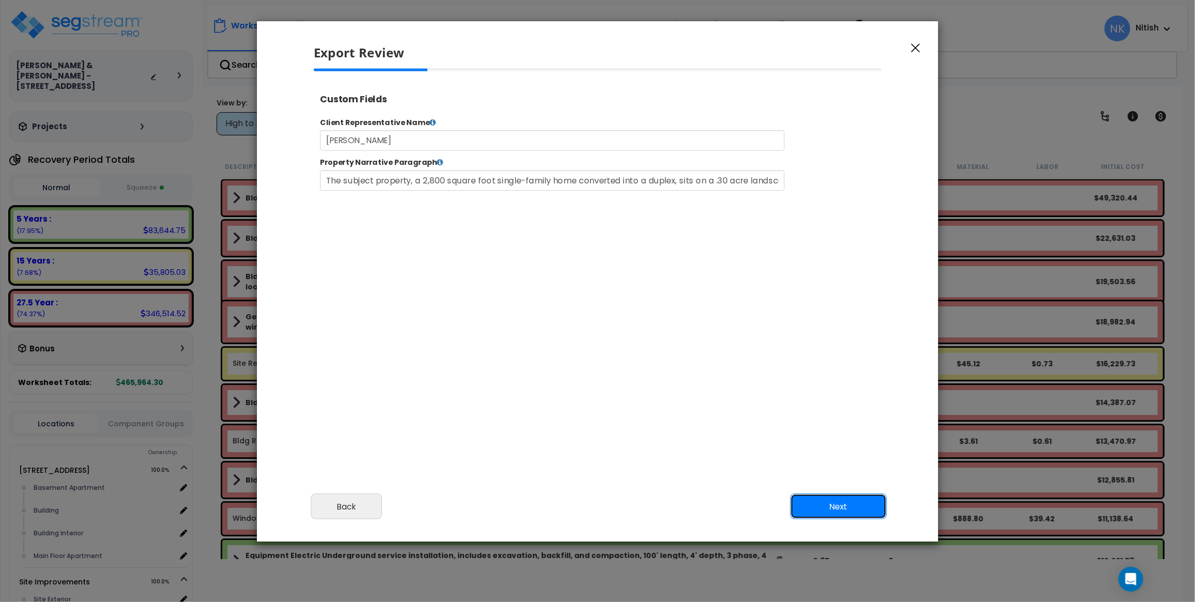
click at [850, 514] on button "Next" at bounding box center [838, 507] width 97 height 26
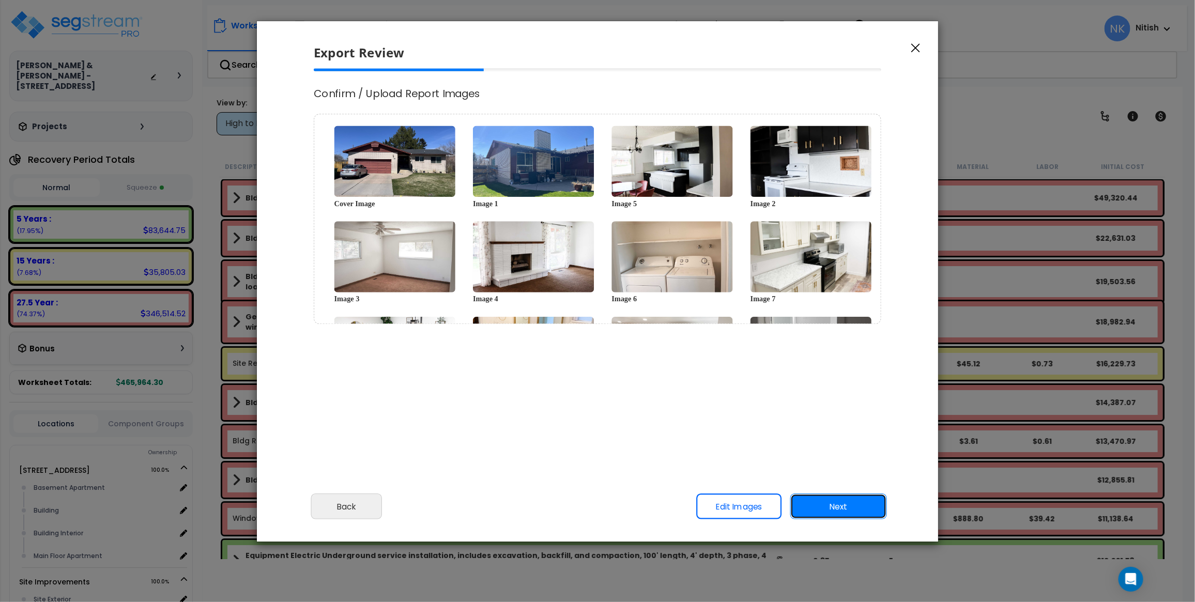
click at [835, 509] on button "Next" at bounding box center [838, 507] width 97 height 26
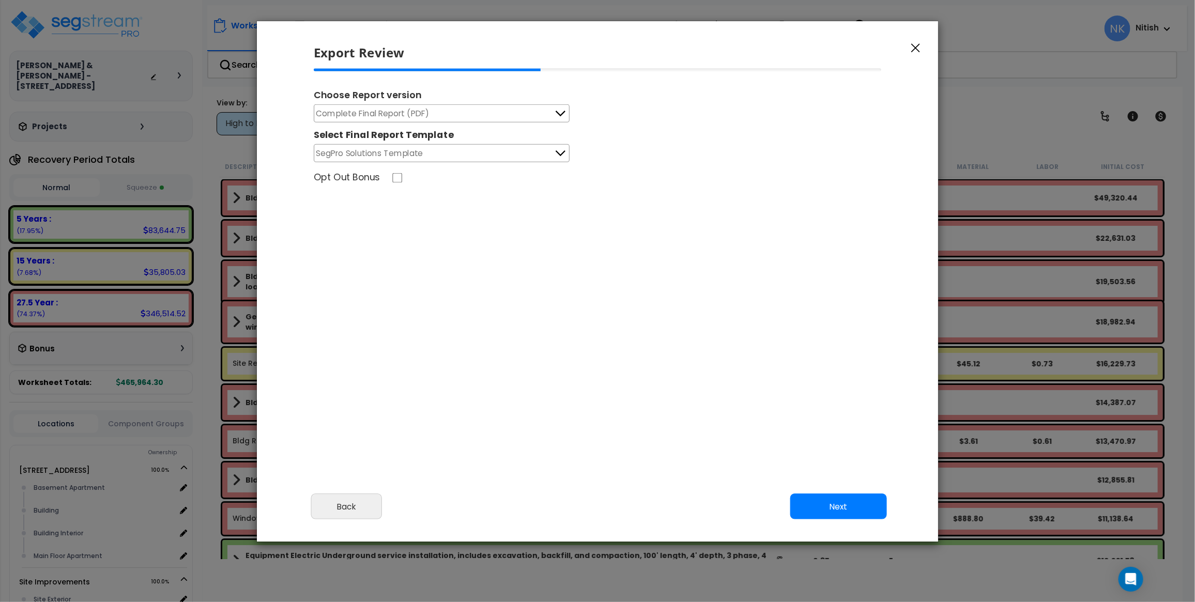
type input "34,396.0"
select select "2024"
click at [832, 497] on button "Next" at bounding box center [838, 507] width 97 height 26
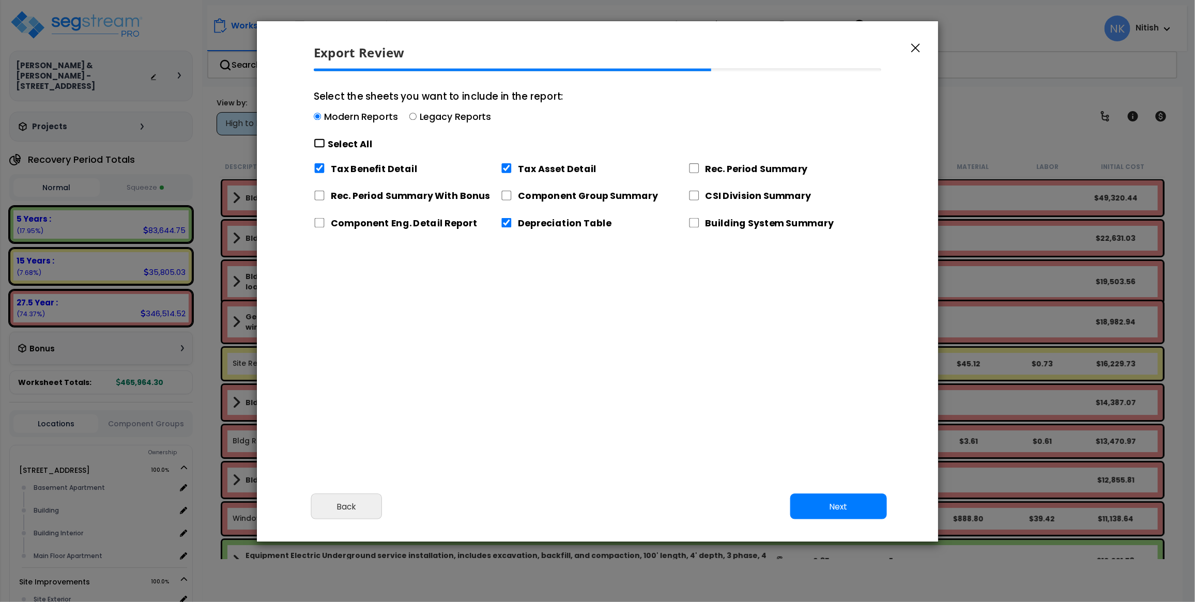
click at [320, 144] on input "Select the sheets you want to include in the report: Modern Reports Legacy Repo…" at bounding box center [319, 143] width 11 height 10
checkbox input "true"
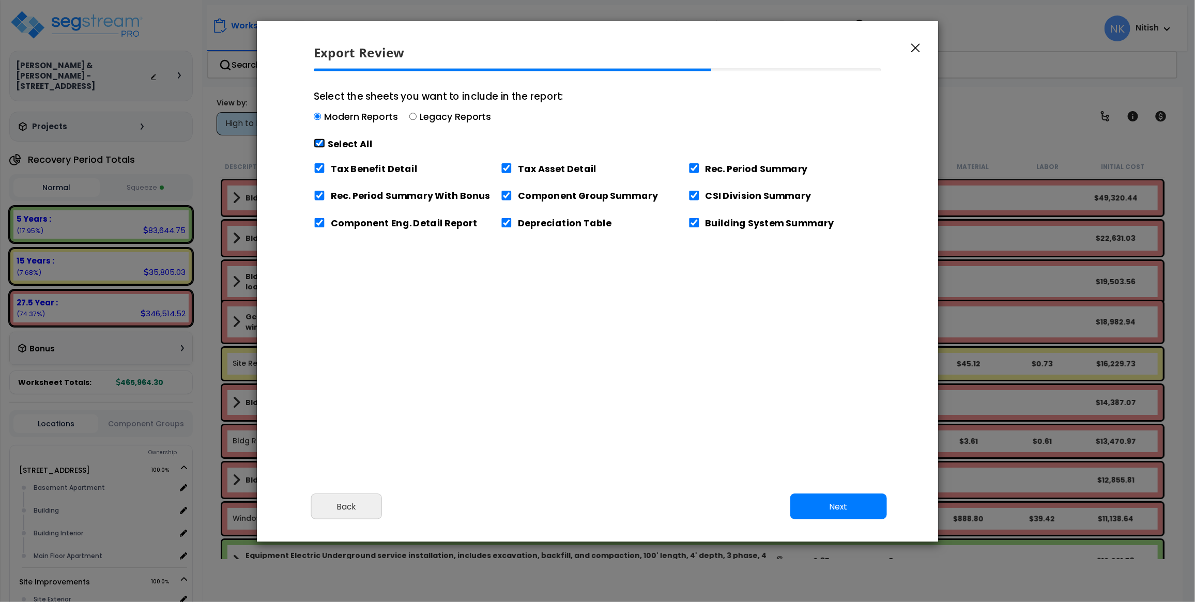
checkbox input "true"
click at [321, 168] on input "Tax Benefit Detail" at bounding box center [319, 168] width 11 height 10
checkbox input "false"
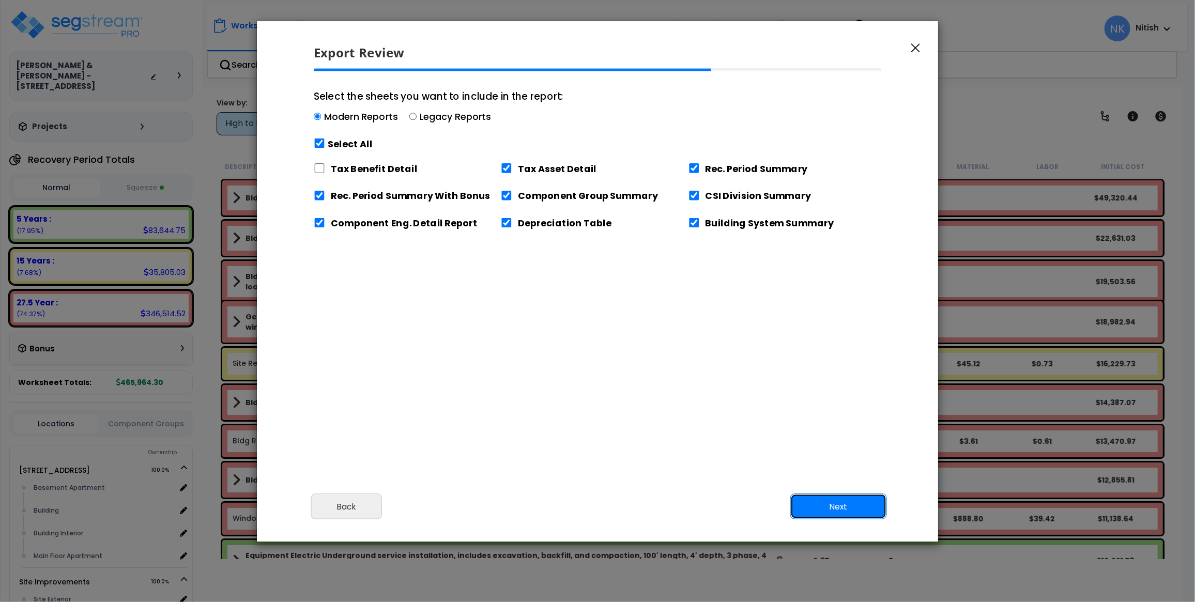
click at [835, 502] on button "Next" at bounding box center [838, 507] width 97 height 26
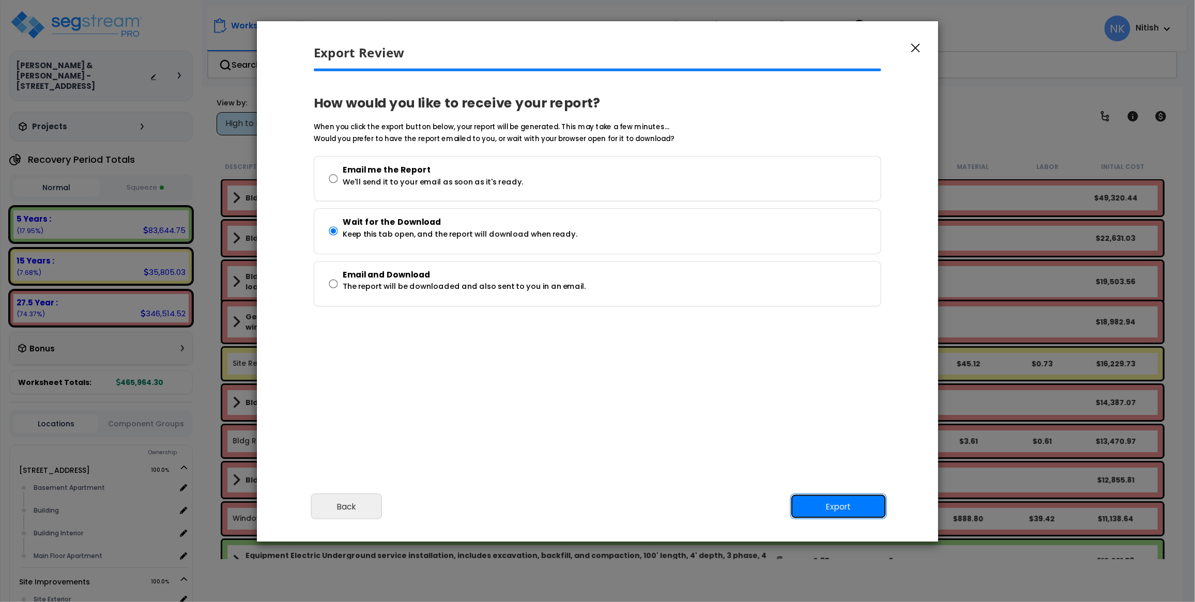
click at [835, 501] on button "Export" at bounding box center [838, 507] width 97 height 26
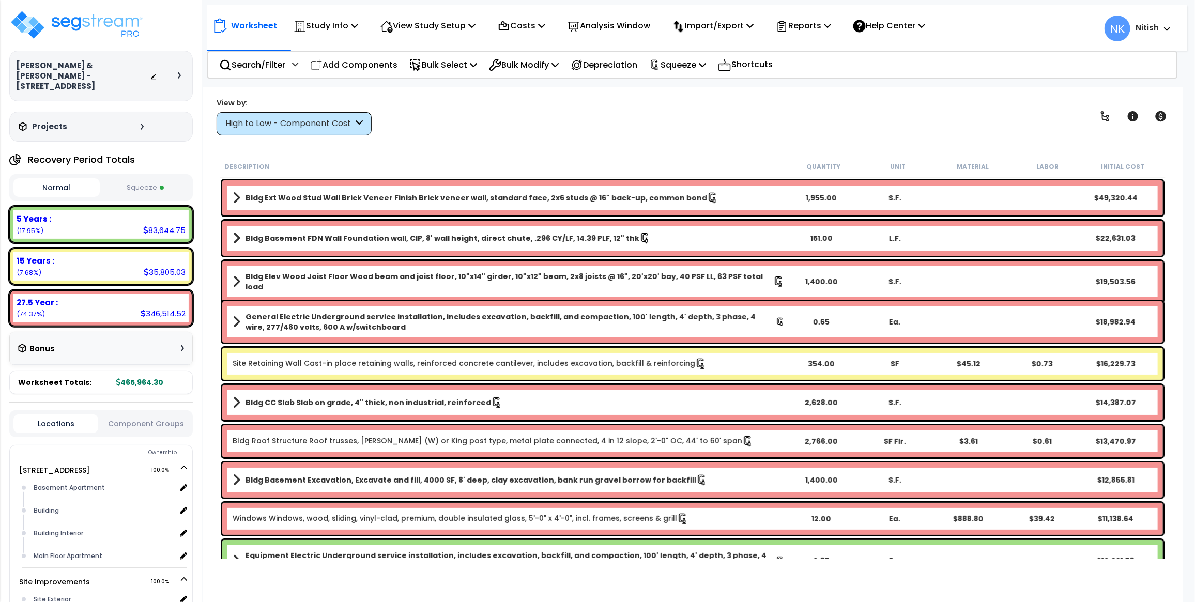
click at [145, 179] on button "Squeeze" at bounding box center [145, 188] width 86 height 18
click at [72, 179] on button "Normal" at bounding box center [56, 188] width 86 height 18
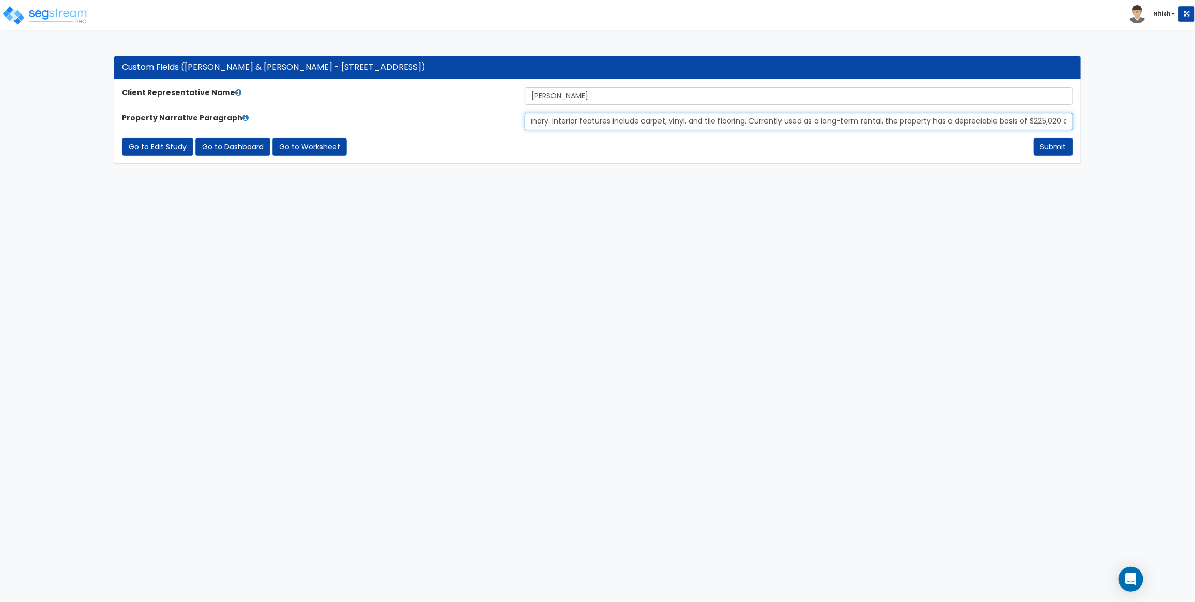
scroll to position [0, 1258]
drag, startPoint x: 723, startPoint y: 115, endPoint x: 1092, endPoint y: 125, distance: 368.5
click at [1092, 125] on div "Custom Fields ([PERSON_NAME] & [PERSON_NAME] - [STREET_ADDRESS]) Client Represe…" at bounding box center [597, 109] width 1195 height 129
